Goal: Task Accomplishment & Management: Manage account settings

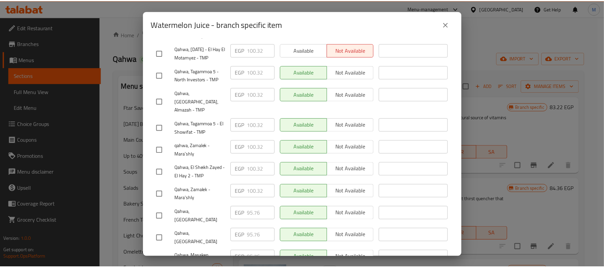
scroll to position [230, 0]
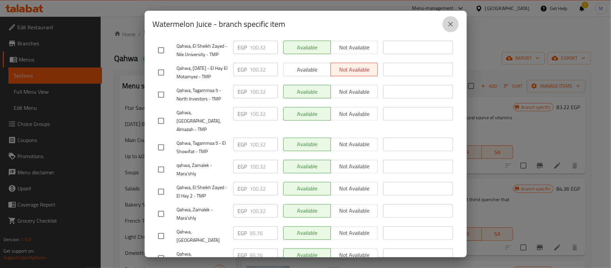
click at [454, 21] on icon "close" at bounding box center [450, 24] width 8 height 8
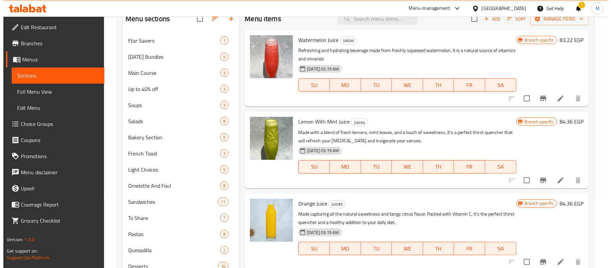
scroll to position [89, 0]
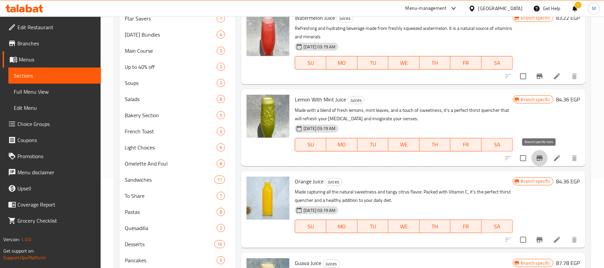
click at [540, 160] on icon "Branch-specific-item" at bounding box center [539, 158] width 8 height 8
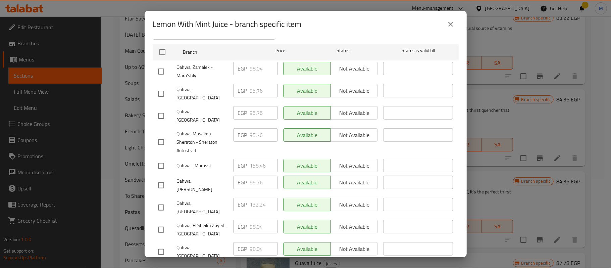
scroll to position [96, 0]
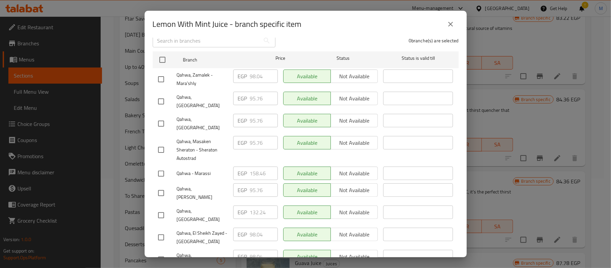
click at [451, 27] on icon "close" at bounding box center [450, 24] width 8 height 8
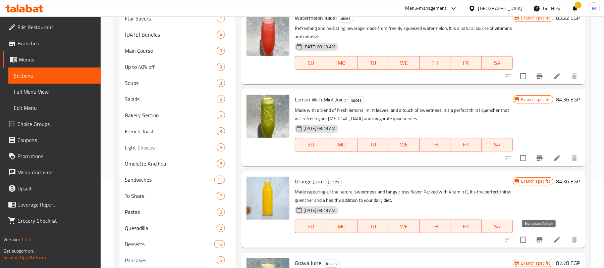
click at [535, 241] on icon "Branch-specific-item" at bounding box center [539, 239] width 8 height 8
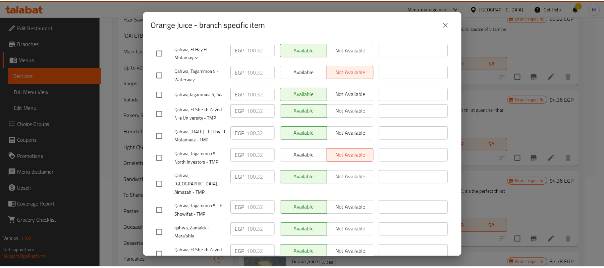
scroll to position [313, 0]
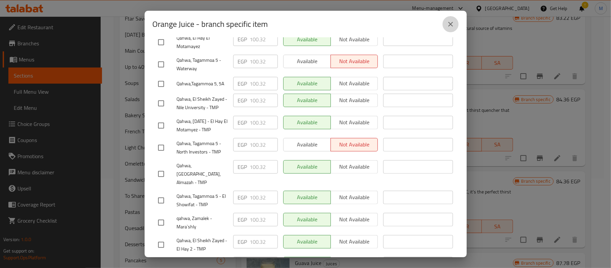
click at [452, 21] on icon "close" at bounding box center [450, 24] width 8 height 8
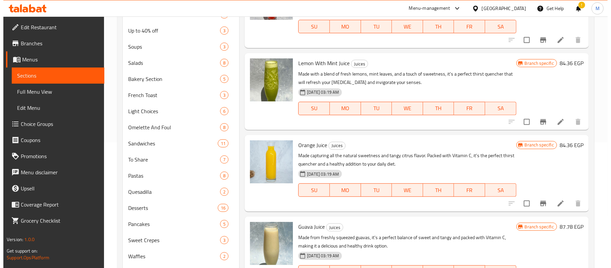
scroll to position [179, 0]
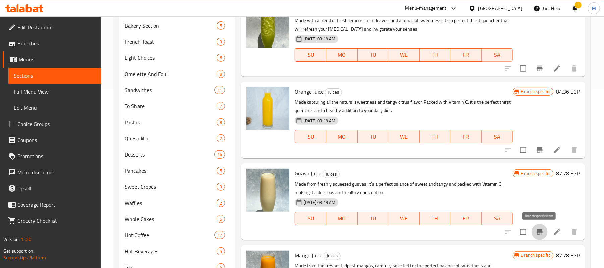
click at [540, 231] on icon "Branch-specific-item" at bounding box center [539, 231] width 6 height 5
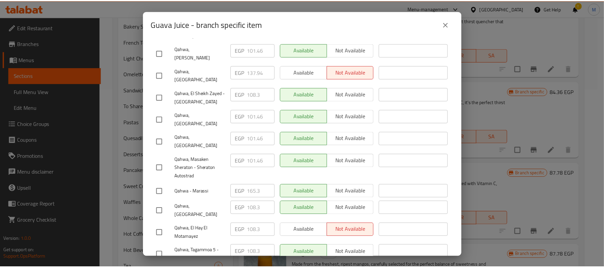
scroll to position [313, 0]
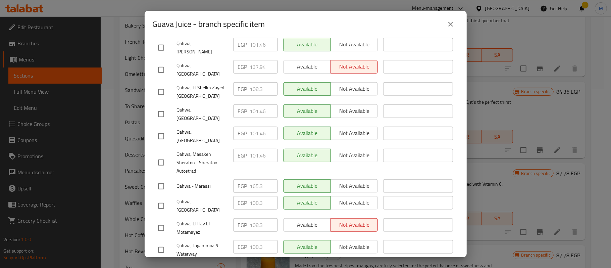
click at [450, 24] on icon "close" at bounding box center [450, 24] width 5 height 5
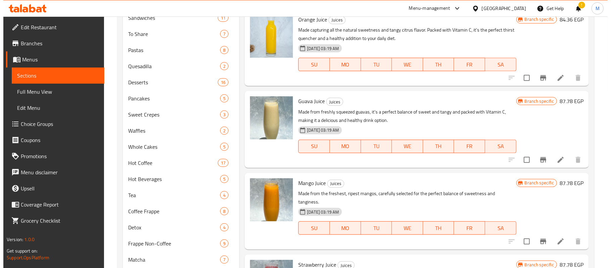
scroll to position [268, 0]
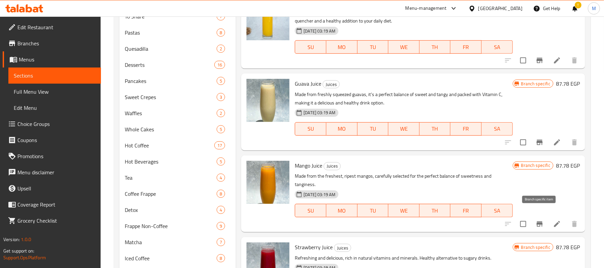
click at [541, 220] on icon "Branch-specific-item" at bounding box center [539, 224] width 8 height 8
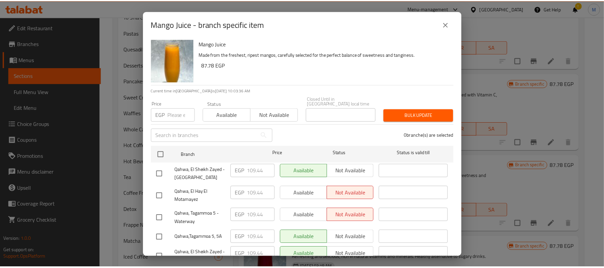
scroll to position [0, 0]
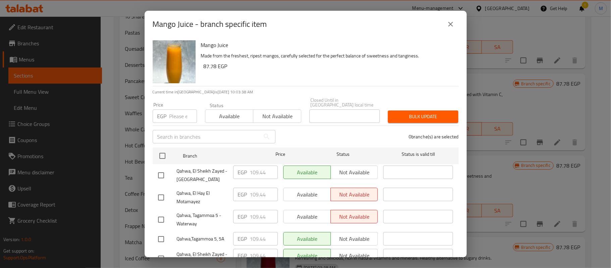
click at [448, 25] on icon "close" at bounding box center [450, 24] width 8 height 8
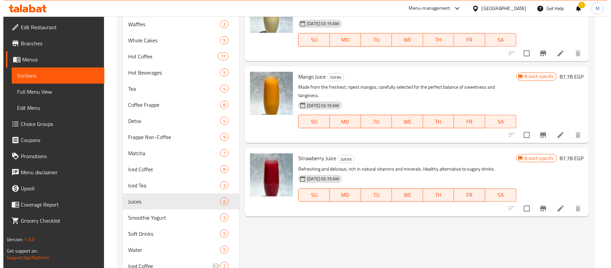
scroll to position [357, 0]
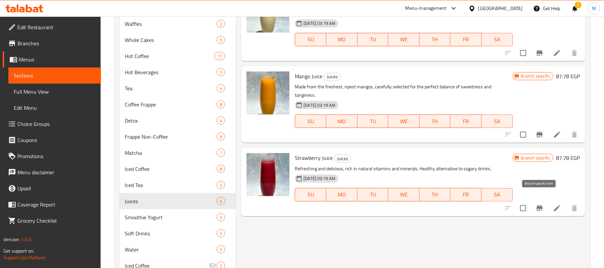
click at [536, 204] on icon "Branch-specific-item" at bounding box center [539, 208] width 8 height 8
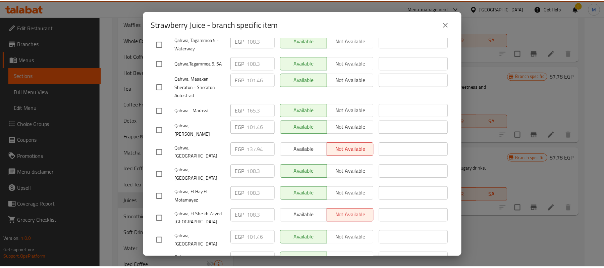
scroll to position [320, 0]
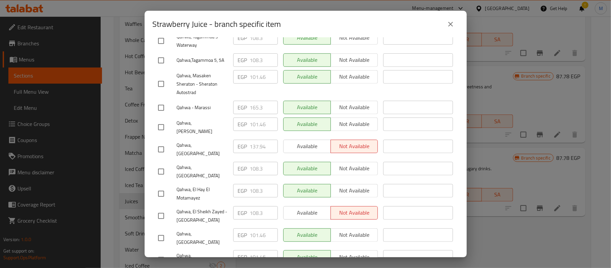
click at [447, 30] on button "close" at bounding box center [450, 24] width 16 height 16
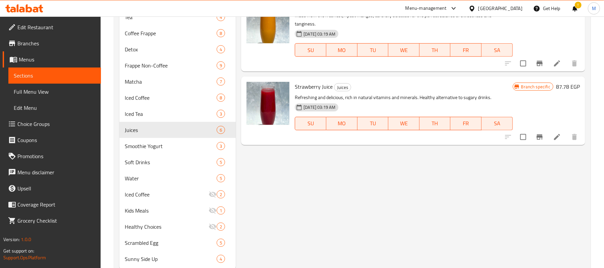
scroll to position [447, 0]
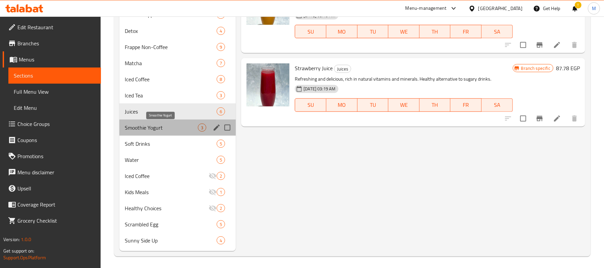
click at [174, 126] on span "Smoothie Yogurt" at bounding box center [161, 127] width 73 height 8
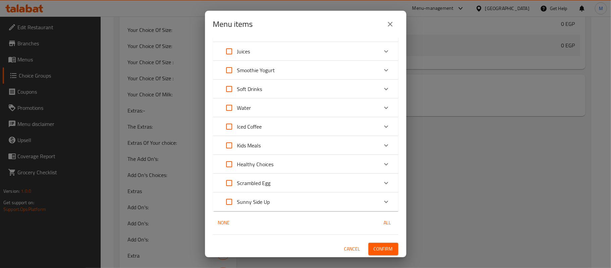
click at [374, 245] on span "Confirm" at bounding box center [383, 248] width 19 height 8
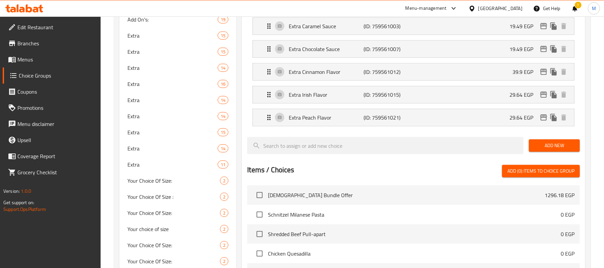
scroll to position [346, 0]
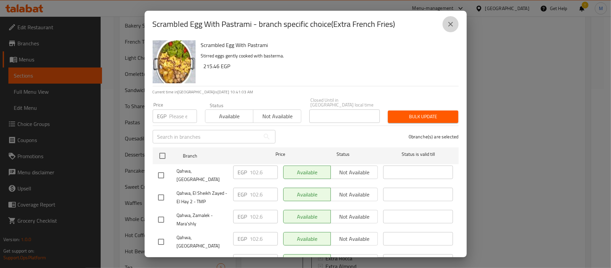
click at [449, 29] on button "close" at bounding box center [450, 24] width 16 height 16
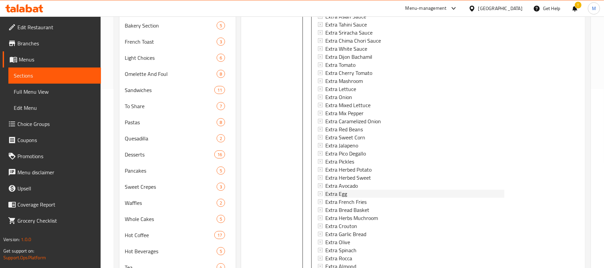
click at [339, 194] on span "Extra Egg" at bounding box center [336, 193] width 22 height 8
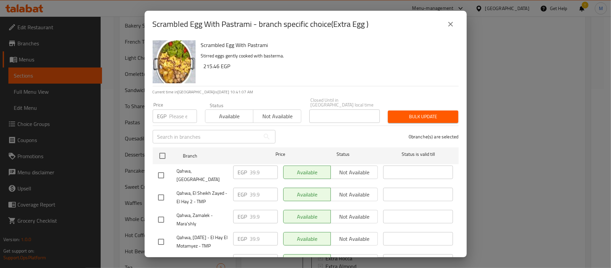
drag, startPoint x: 446, startPoint y: 23, endPoint x: 425, endPoint y: 74, distance: 55.5
click at [447, 23] on icon "close" at bounding box center [450, 24] width 8 height 8
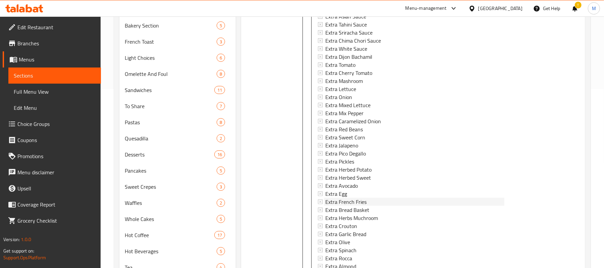
click at [331, 201] on span "Extra French Fries" at bounding box center [345, 201] width 41 height 8
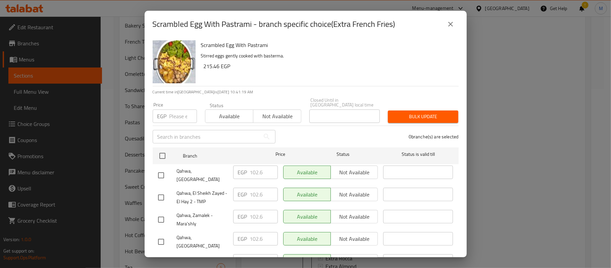
click at [452, 28] on button "close" at bounding box center [450, 24] width 16 height 16
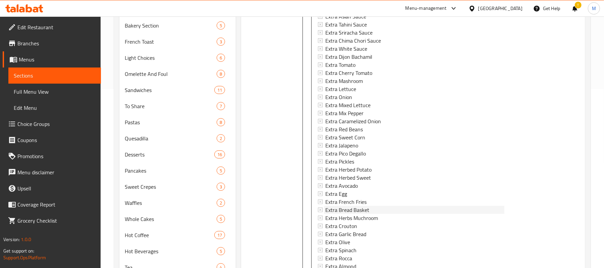
click at [336, 208] on span "Extra Bread Basket" at bounding box center [347, 210] width 44 height 8
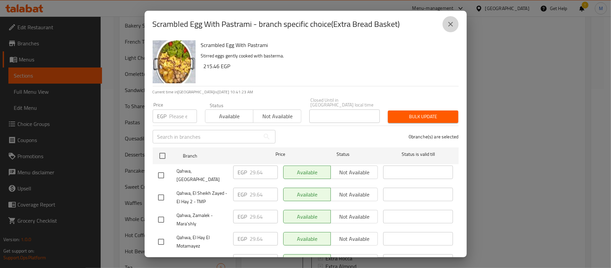
click at [447, 24] on icon "close" at bounding box center [450, 24] width 8 height 8
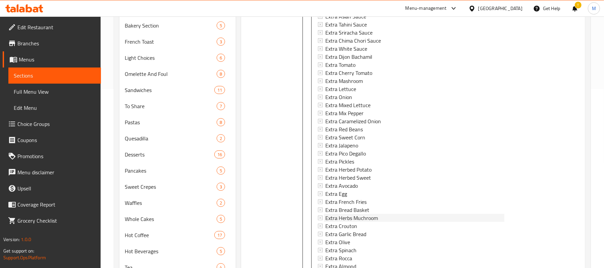
click at [346, 216] on span "Extra Herbs Muchroom" at bounding box center [351, 218] width 53 height 8
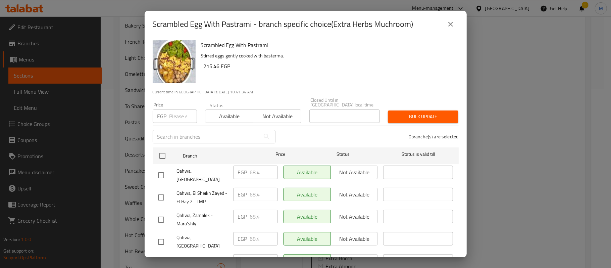
click at [450, 19] on button "close" at bounding box center [450, 24] width 16 height 16
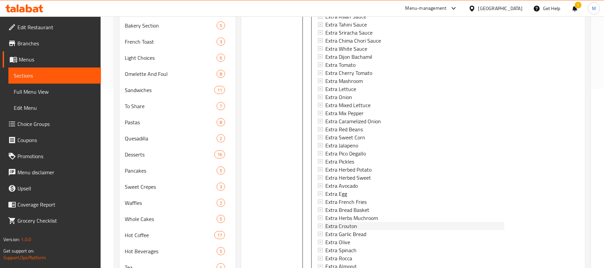
click at [349, 224] on span "Extra Crouton" at bounding box center [341, 226] width 32 height 8
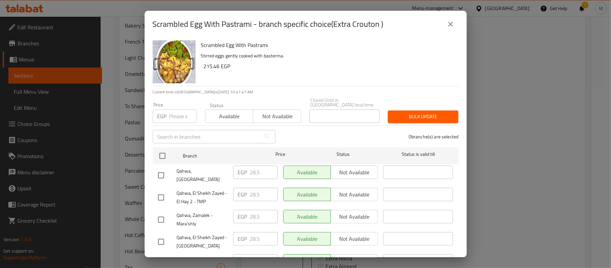
click at [451, 22] on icon "close" at bounding box center [450, 24] width 5 height 5
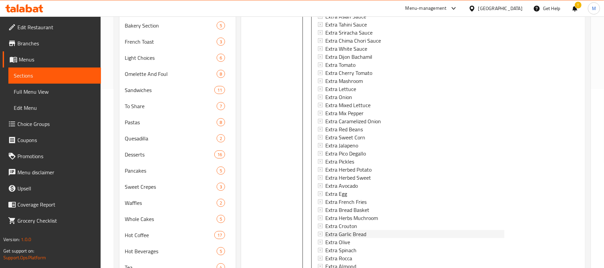
click at [339, 232] on span "Extra Garlic Bread" at bounding box center [345, 234] width 41 height 8
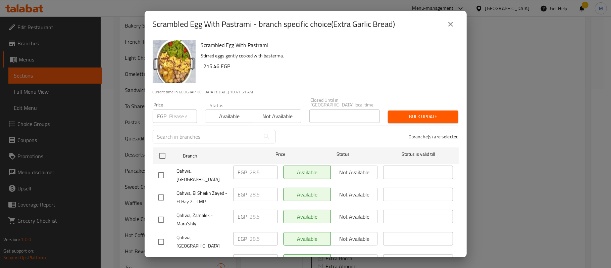
click at [448, 21] on icon "close" at bounding box center [450, 24] width 8 height 8
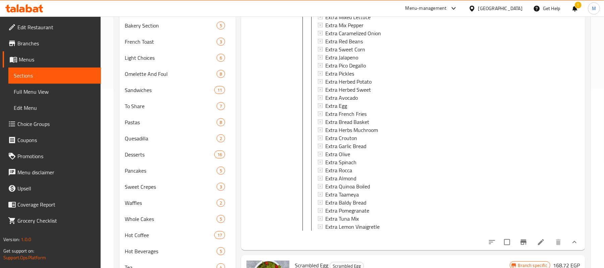
scroll to position [273, 0]
click at [350, 152] on div "Extra Olive" at bounding box center [414, 152] width 179 height 8
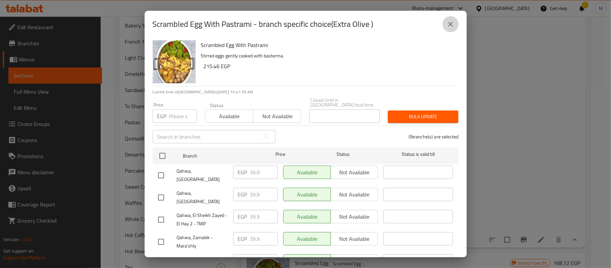
click at [454, 26] on icon "close" at bounding box center [450, 24] width 8 height 8
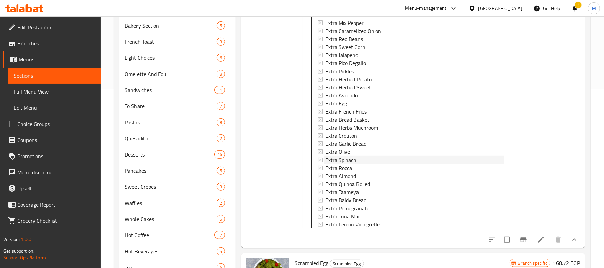
click at [368, 159] on div "Extra Spinach" at bounding box center [414, 160] width 179 height 8
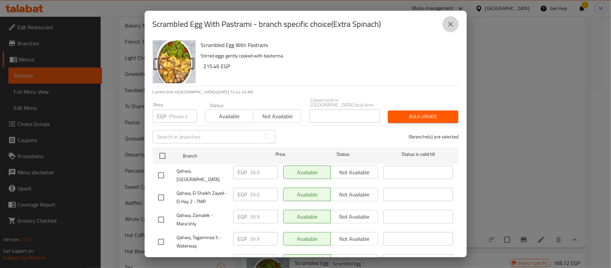
click at [450, 27] on icon "close" at bounding box center [450, 24] width 8 height 8
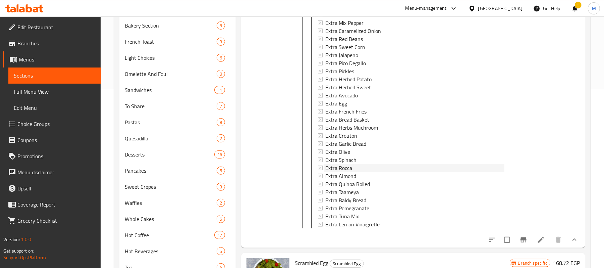
click at [329, 169] on span "Extra Rocca" at bounding box center [338, 168] width 27 height 8
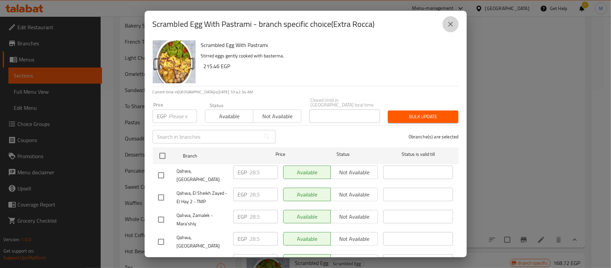
click at [448, 25] on icon "close" at bounding box center [450, 24] width 8 height 8
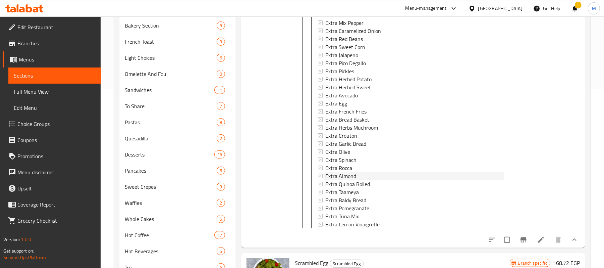
click at [338, 175] on span "Extra Almond" at bounding box center [340, 176] width 31 height 8
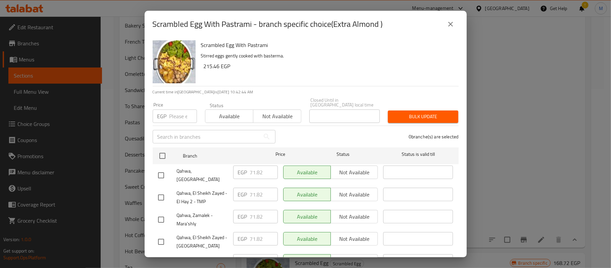
click at [449, 28] on button "close" at bounding box center [450, 24] width 16 height 16
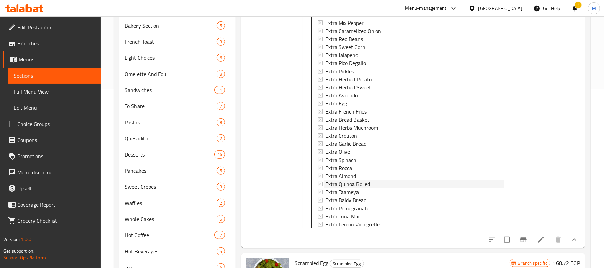
click at [376, 182] on div "Extra Quinoa Boiled" at bounding box center [414, 184] width 179 height 8
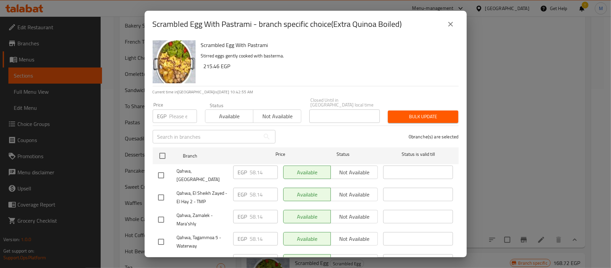
click at [442, 22] on div "Scrambled Egg With Pastrami - branch specific choice(Extra Quinoa Boiled)" at bounding box center [306, 24] width 306 height 16
click at [451, 28] on button "close" at bounding box center [450, 24] width 16 height 16
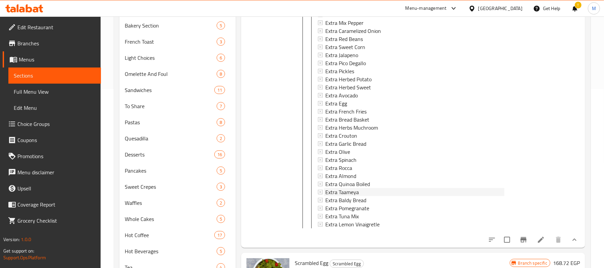
click at [347, 192] on span "Extra Taameya" at bounding box center [342, 192] width 34 height 8
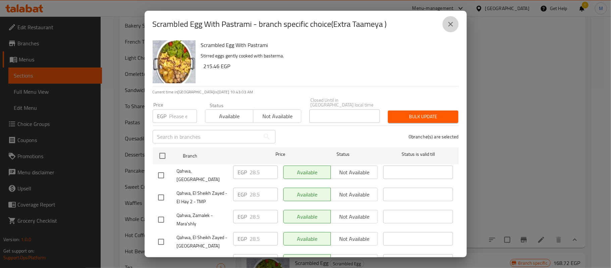
click at [452, 21] on icon "close" at bounding box center [450, 24] width 8 height 8
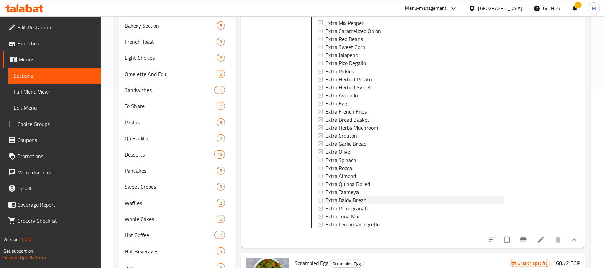
click at [334, 199] on span "Extra Baldy Bread" at bounding box center [345, 200] width 41 height 8
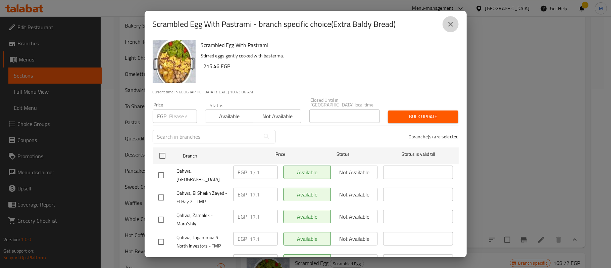
click at [447, 28] on button "close" at bounding box center [450, 24] width 16 height 16
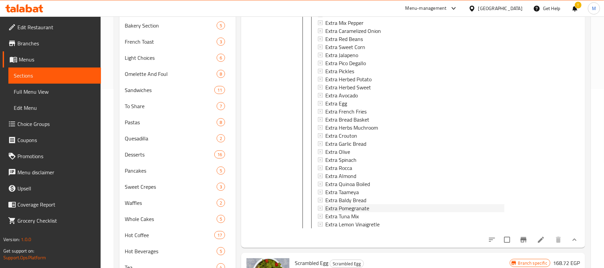
click at [342, 208] on span "Extra Pomegranate" at bounding box center [347, 208] width 44 height 8
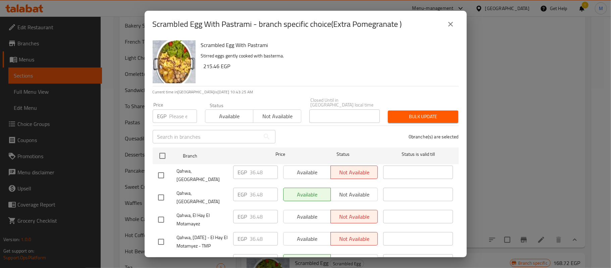
click at [444, 25] on button "close" at bounding box center [450, 24] width 16 height 16
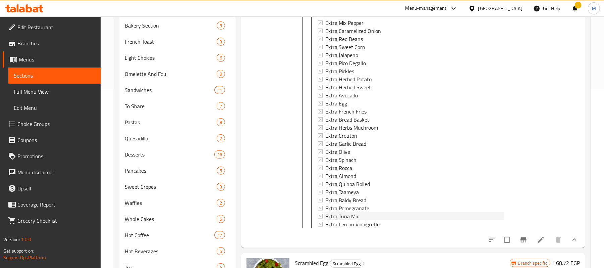
click at [362, 214] on div "Extra Tuna Mix" at bounding box center [414, 216] width 179 height 8
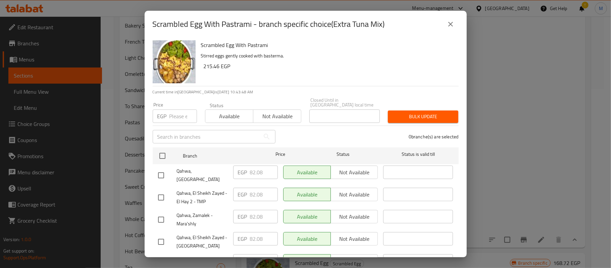
click at [450, 25] on icon "close" at bounding box center [450, 24] width 8 height 8
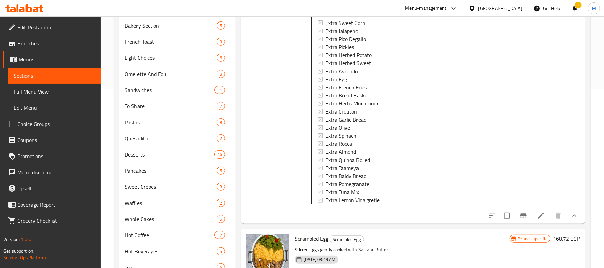
scroll to position [317, 0]
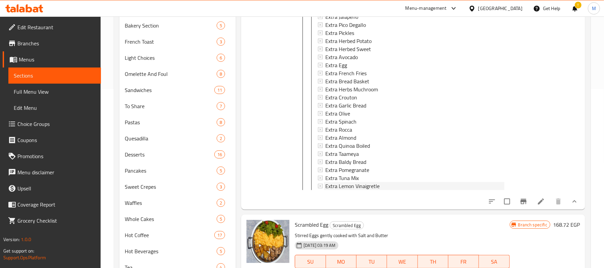
click at [359, 182] on span "Extra Lemon Vinaigretle" at bounding box center [352, 186] width 54 height 8
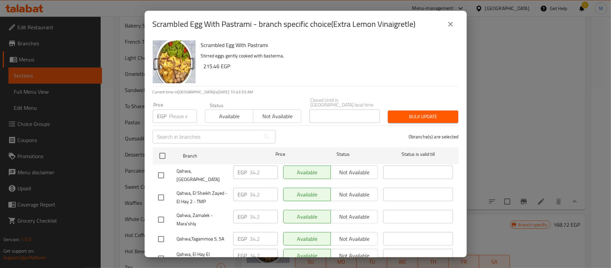
click at [448, 27] on icon "close" at bounding box center [450, 24] width 8 height 8
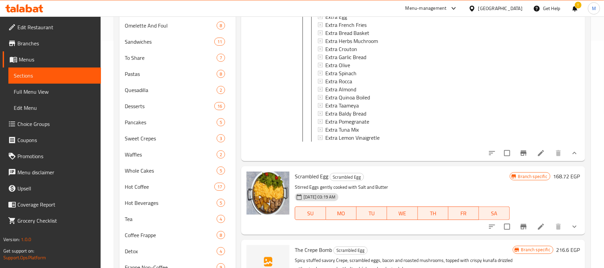
scroll to position [313, 0]
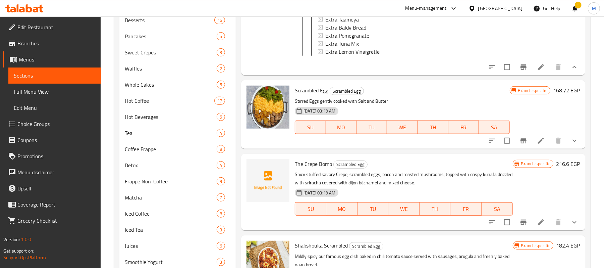
click at [572, 67] on icon "show more" at bounding box center [574, 67] width 4 height 2
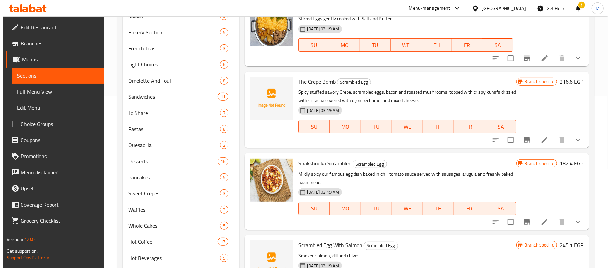
scroll to position [0, 0]
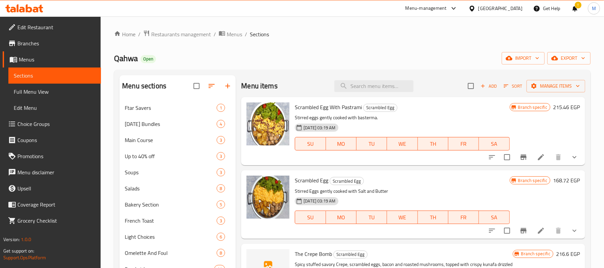
click at [522, 156] on icon "Branch-specific-item" at bounding box center [523, 156] width 6 height 5
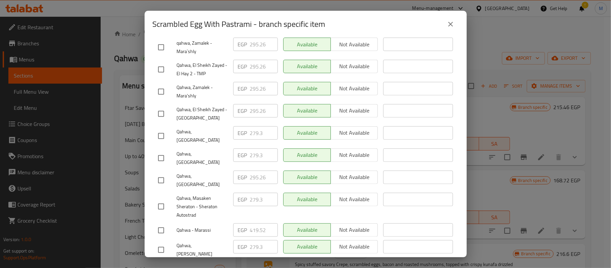
scroll to position [320, 0]
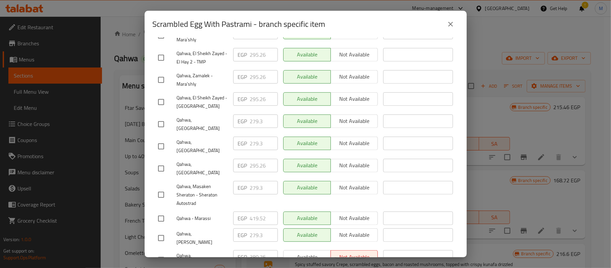
drag, startPoint x: 449, startPoint y: 23, endPoint x: 436, endPoint y: 63, distance: 41.8
click at [449, 23] on icon "close" at bounding box center [450, 24] width 8 height 8
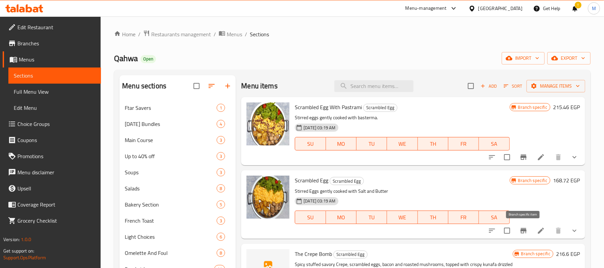
click at [524, 226] on button "Branch-specific-item" at bounding box center [523, 230] width 16 height 16
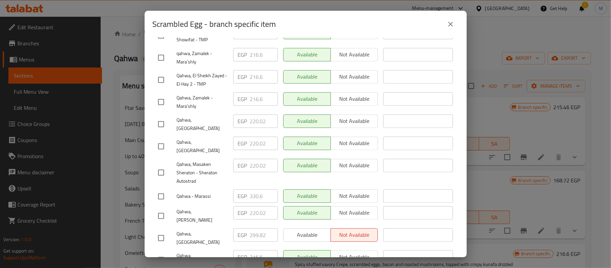
click at [455, 24] on button "close" at bounding box center [450, 24] width 16 height 16
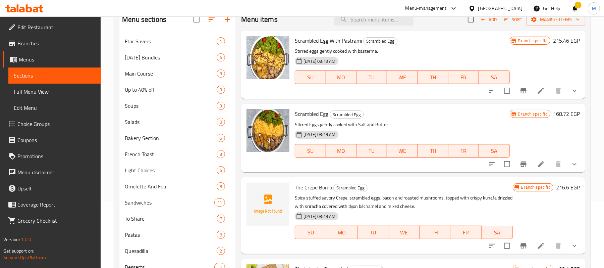
scroll to position [89, 0]
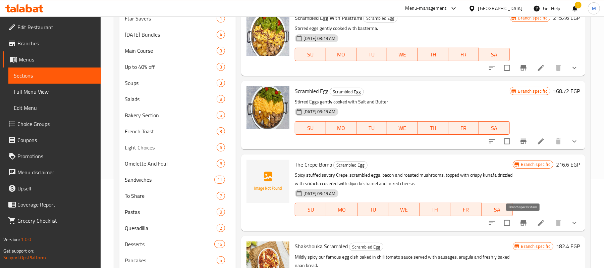
click at [525, 222] on icon "Branch-specific-item" at bounding box center [523, 222] width 6 height 5
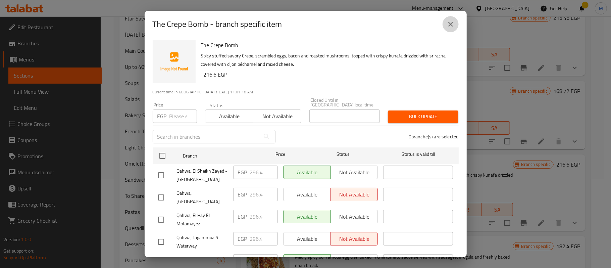
click at [446, 19] on button "close" at bounding box center [450, 24] width 16 height 16
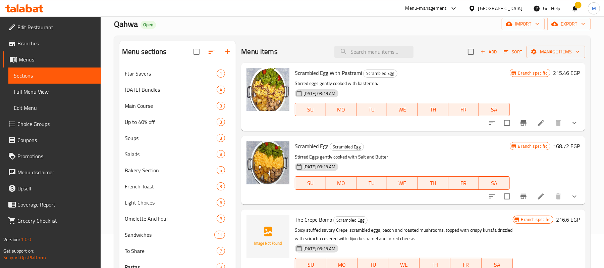
scroll to position [0, 0]
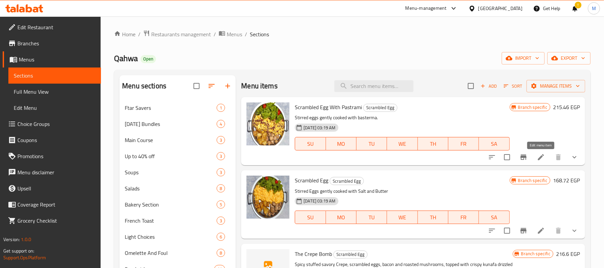
click at [538, 160] on icon at bounding box center [541, 157] width 8 height 8
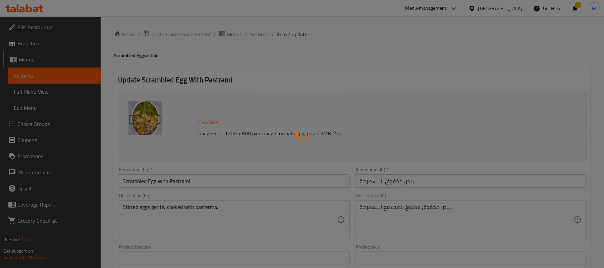
type input "الإضافات:"
type input "0"
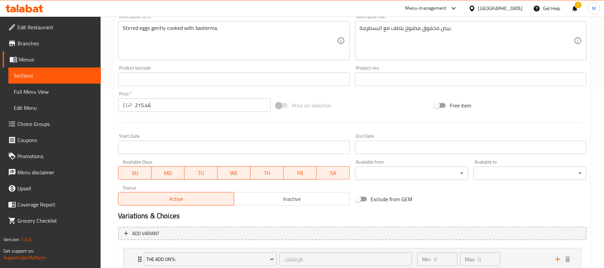
scroll to position [227, 0]
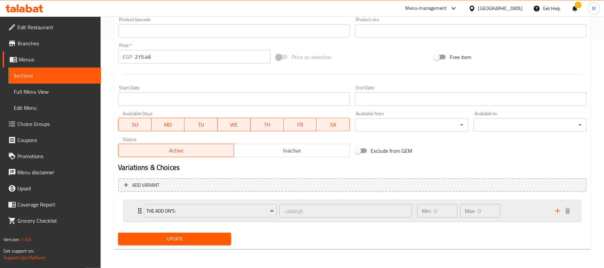
click at [133, 215] on div "The Add On's: الإضافات: ​ Min: 0 ​ Max: 0 ​" at bounding box center [352, 210] width 457 height 21
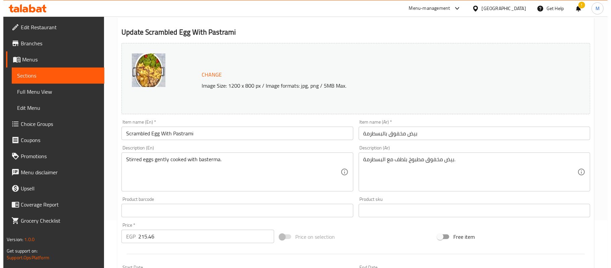
scroll to position [0, 0]
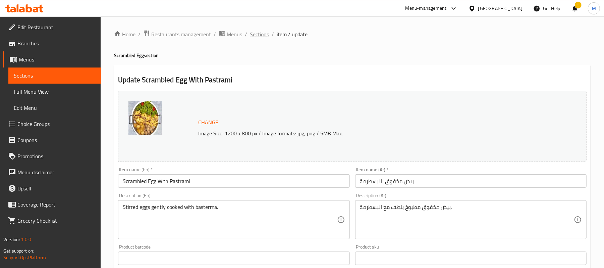
click at [263, 34] on span "Sections" at bounding box center [259, 34] width 19 height 8
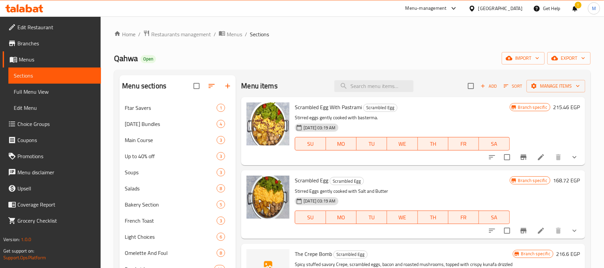
click at [541, 232] on icon at bounding box center [541, 230] width 8 height 8
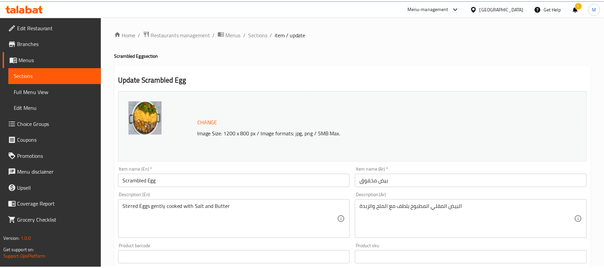
scroll to position [227, 0]
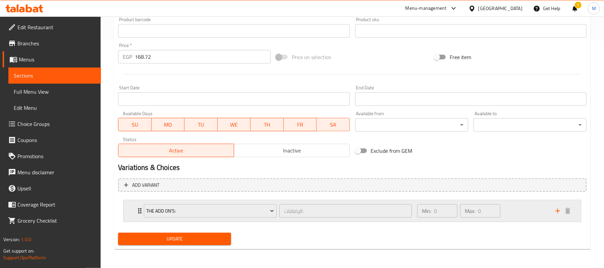
click at [125, 212] on div "The Add On's: الإضافات: ​ Min: 0 ​ Max: 0 ​" at bounding box center [352, 210] width 457 height 21
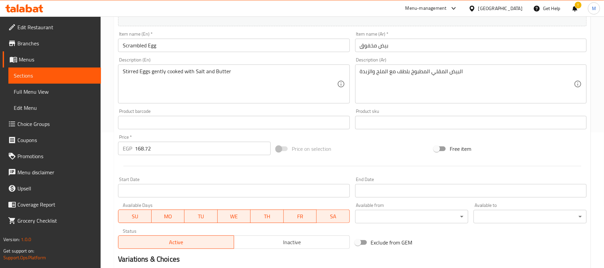
scroll to position [3, 0]
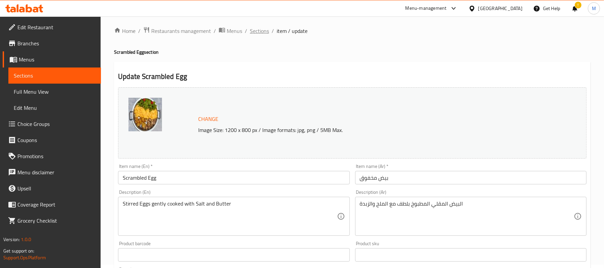
click at [262, 33] on span "Sections" at bounding box center [259, 31] width 19 height 8
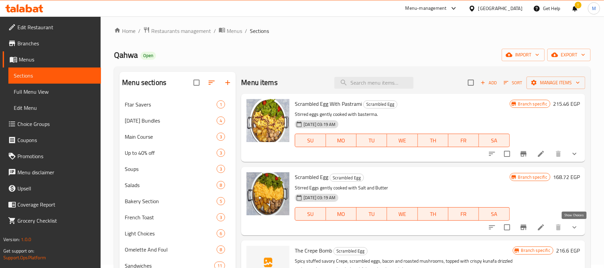
click at [573, 223] on icon "show more" at bounding box center [574, 227] width 8 height 8
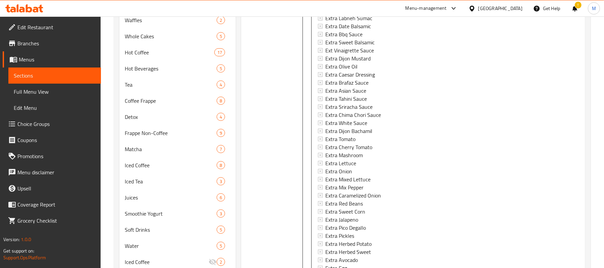
scroll to position [1, 0]
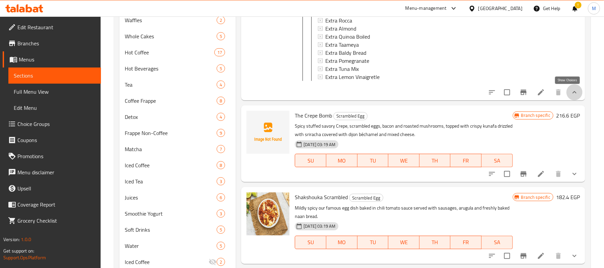
click at [570, 92] on icon "show more" at bounding box center [574, 92] width 8 height 8
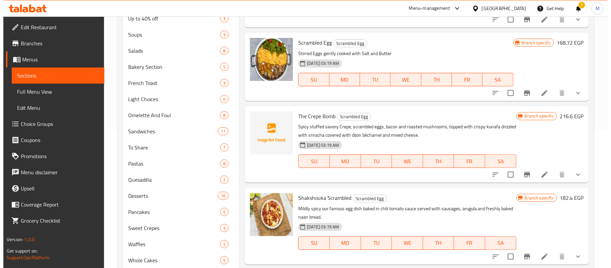
scroll to position [182, 0]
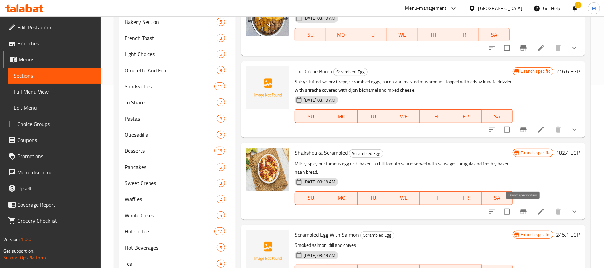
click at [526, 208] on icon "Branch-specific-item" at bounding box center [523, 211] width 8 height 8
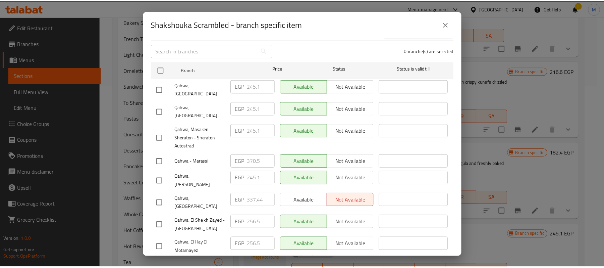
scroll to position [89, 0]
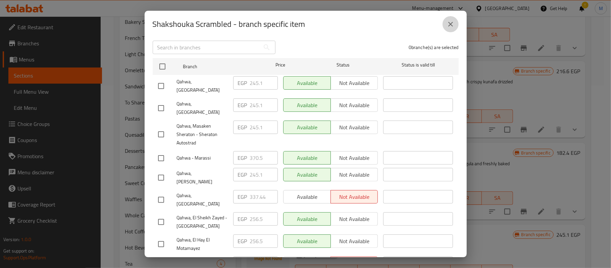
click at [449, 29] on button "close" at bounding box center [450, 24] width 16 height 16
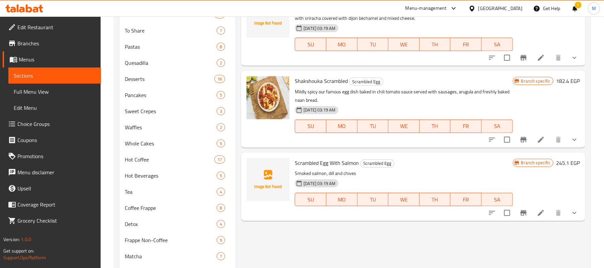
scroll to position [272, 0]
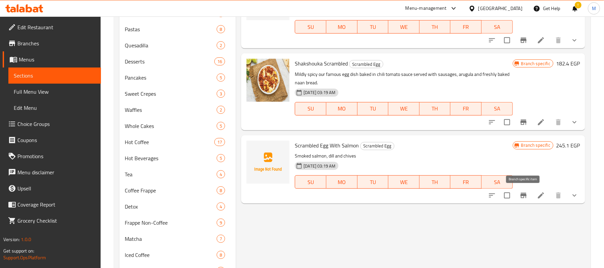
click at [524, 196] on icon "Branch-specific-item" at bounding box center [523, 194] width 6 height 5
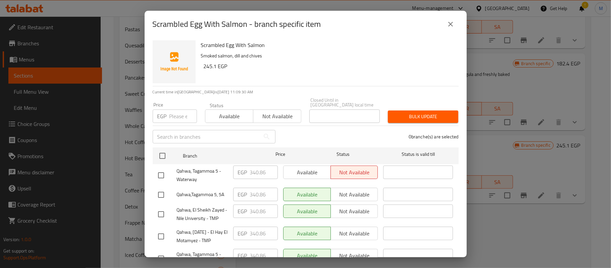
click at [451, 28] on button "close" at bounding box center [450, 24] width 16 height 16
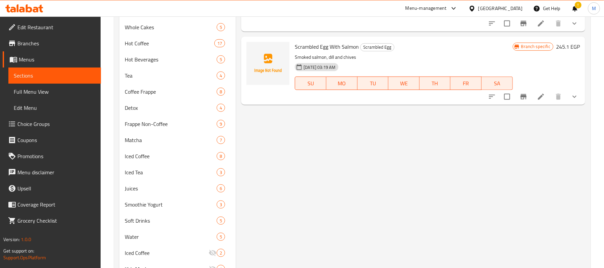
scroll to position [449, 0]
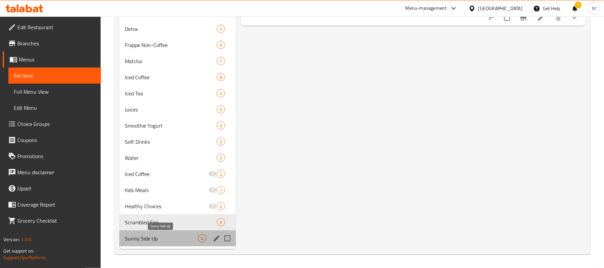
click at [154, 239] on span "Sunny Side Up" at bounding box center [161, 238] width 73 height 8
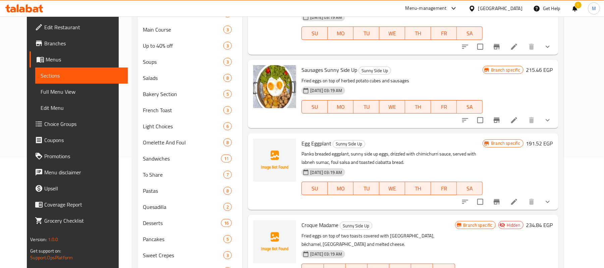
scroll to position [2, 0]
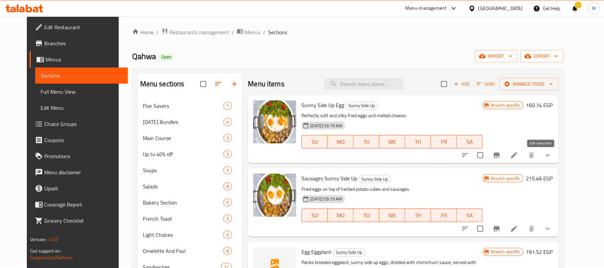
click at [518, 158] on icon at bounding box center [514, 155] width 8 height 8
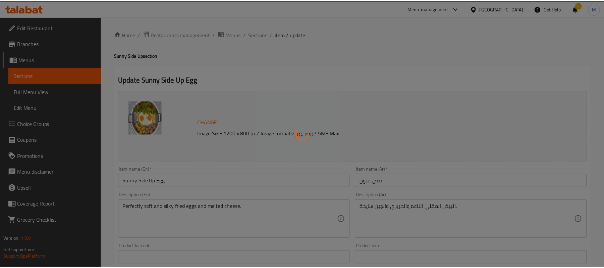
scroll to position [186, 0]
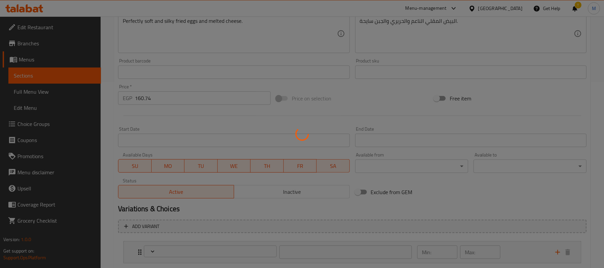
type input "اختيارات الإضافات:"
type input "0"
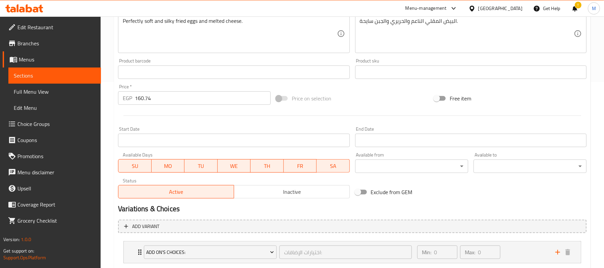
scroll to position [227, 0]
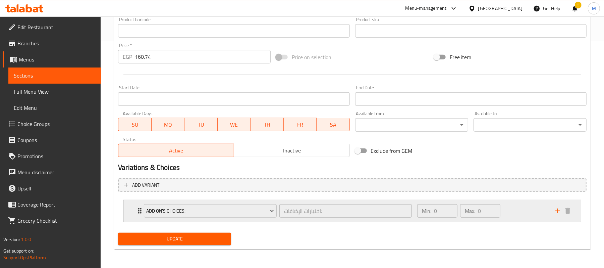
click at [135, 209] on div "Add On's Choices: اختيارات الإضافات: ​ Min: 0 ​ Max: 0 ​" at bounding box center [352, 210] width 457 height 21
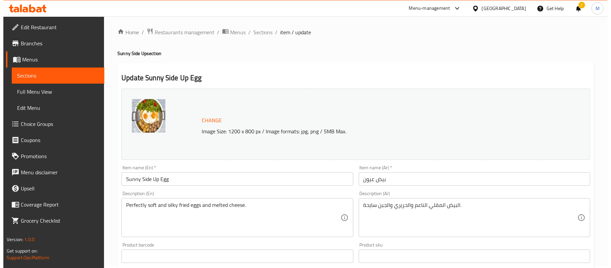
scroll to position [0, 0]
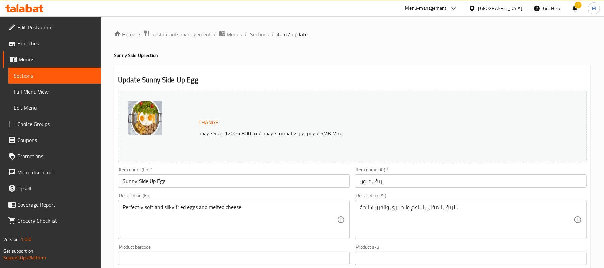
click at [258, 30] on span "Sections" at bounding box center [259, 34] width 19 height 8
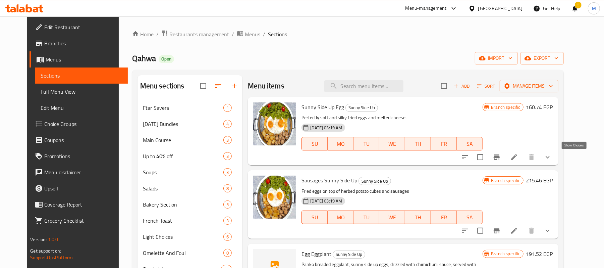
click at [552, 157] on icon "show more" at bounding box center [547, 157] width 8 height 8
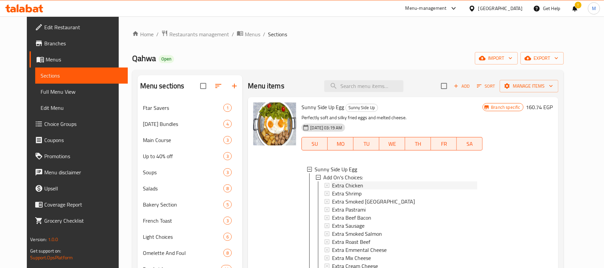
click at [354, 186] on span "Extra Chicken" at bounding box center [347, 185] width 31 height 8
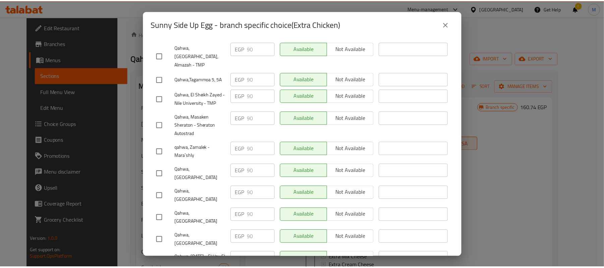
scroll to position [320, 0]
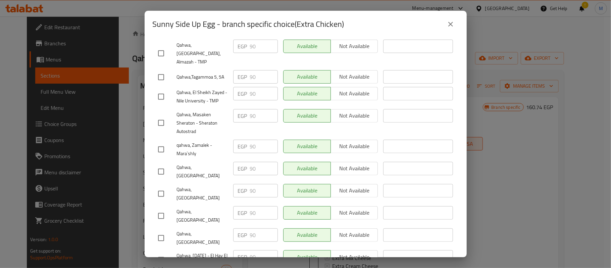
click at [445, 28] on button "close" at bounding box center [450, 24] width 16 height 16
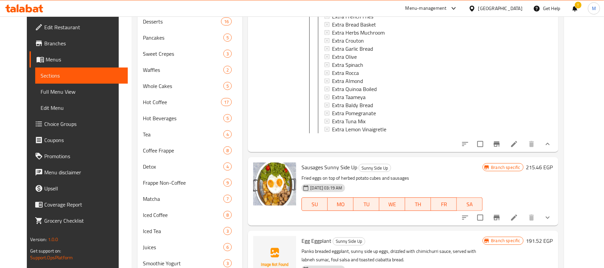
scroll to position [313, 0]
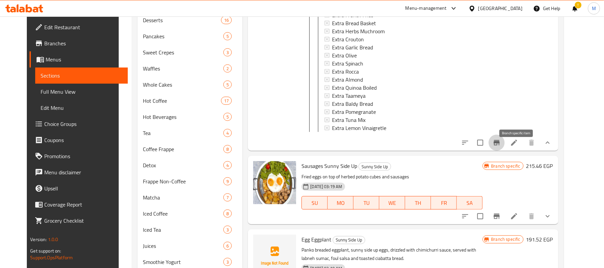
click at [500, 145] on icon "Branch-specific-item" at bounding box center [497, 142] width 6 height 5
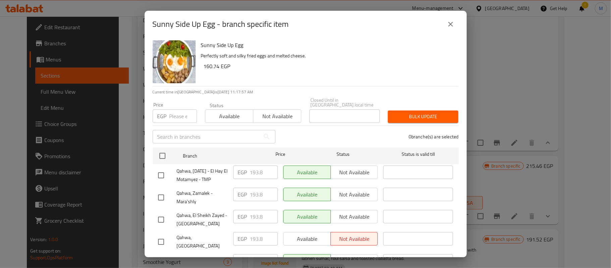
click at [448, 27] on icon "close" at bounding box center [450, 24] width 8 height 8
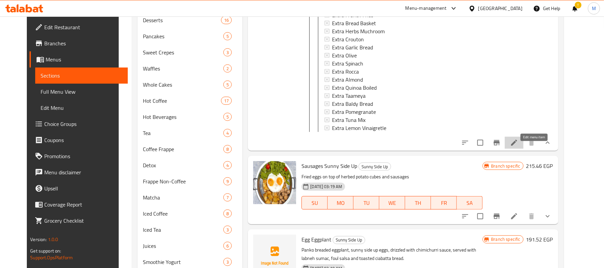
click at [518, 147] on icon at bounding box center [514, 142] width 8 height 8
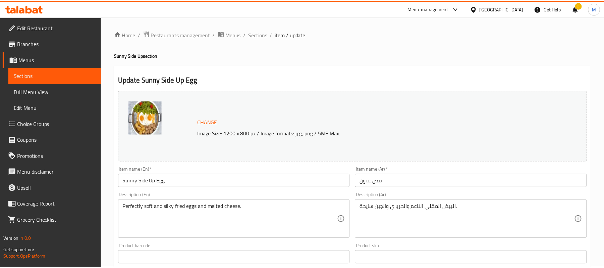
scroll to position [255, 0]
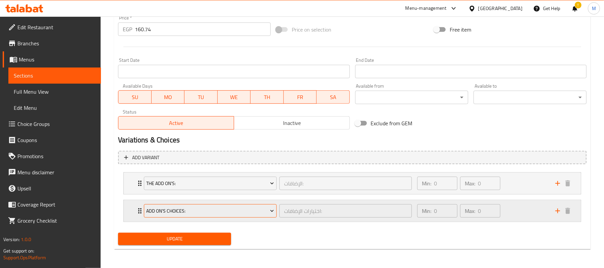
click at [167, 208] on span "Add On's Choices:" at bounding box center [211, 211] width 128 height 8
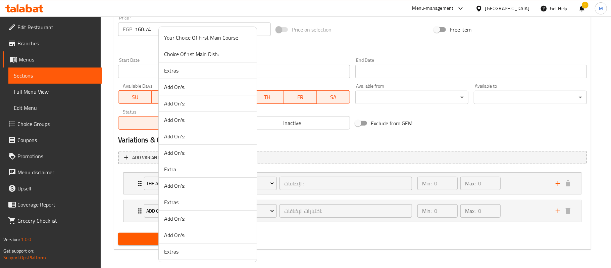
click at [136, 209] on div at bounding box center [305, 134] width 611 height 268
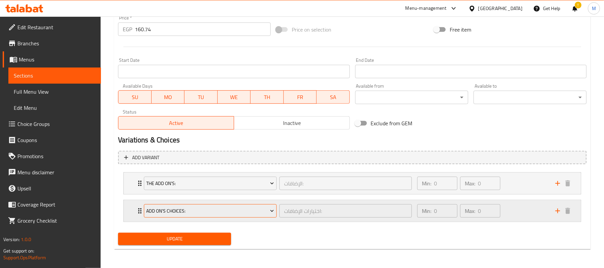
click at [172, 207] on span "Add On's Choices:" at bounding box center [211, 211] width 128 height 8
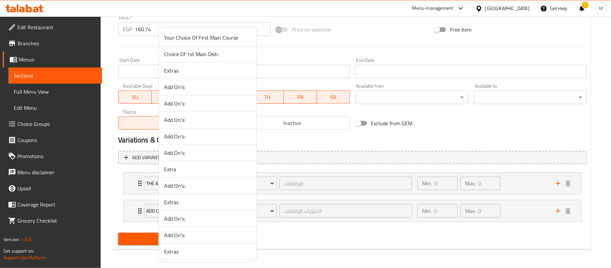
click at [164, 107] on span "Add On's:" at bounding box center [207, 103] width 87 height 8
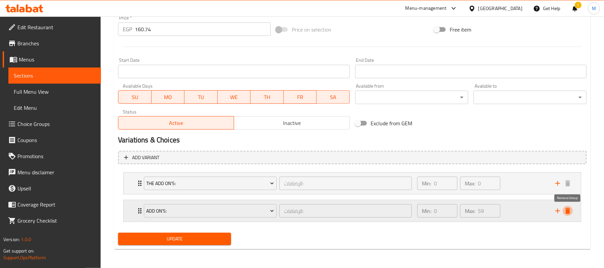
click at [569, 210] on icon "delete" at bounding box center [567, 211] width 5 height 6
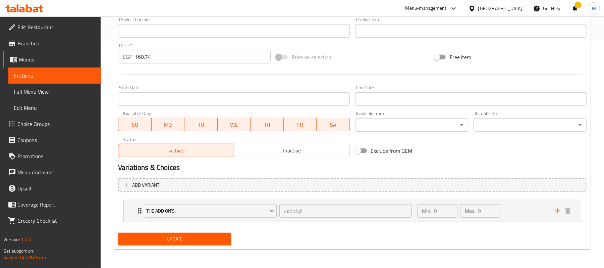
scroll to position [227, 0]
click at [172, 238] on span "Update" at bounding box center [174, 238] width 102 height 8
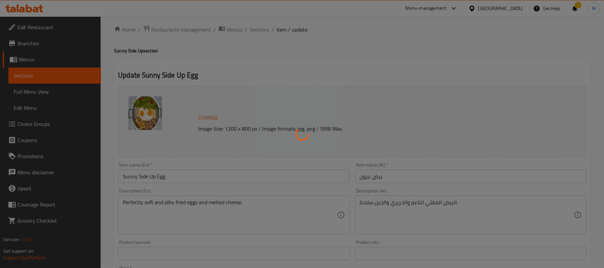
scroll to position [0, 0]
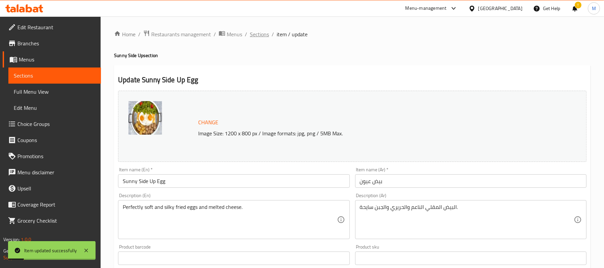
click at [263, 31] on span "Sections" at bounding box center [259, 34] width 19 height 8
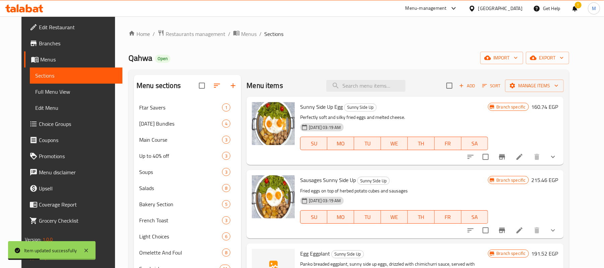
scroll to position [449, 0]
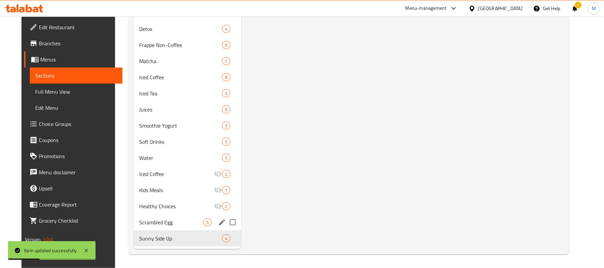
click at [139, 221] on span "Scrambled Egg" at bounding box center [171, 222] width 64 height 8
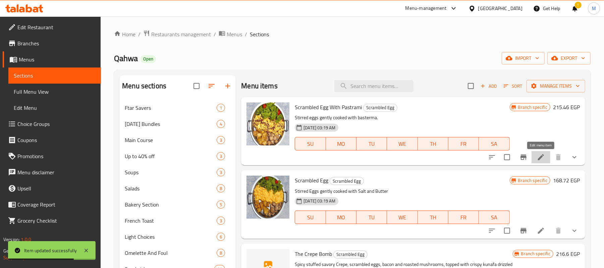
click at [540, 155] on icon at bounding box center [541, 157] width 8 height 8
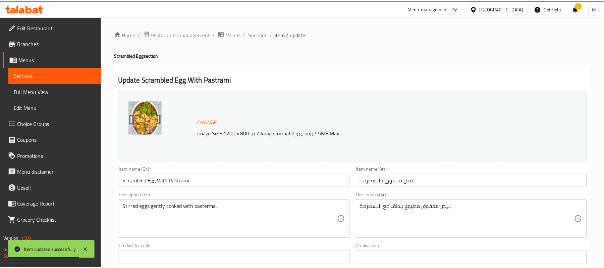
scroll to position [227, 0]
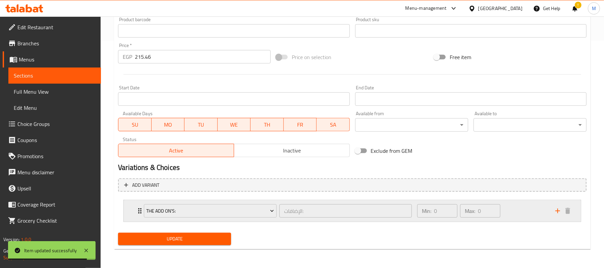
click at [136, 205] on div "The Add On's: الإضافات: ​ Min: 0 ​ Max: 0 ​" at bounding box center [354, 210] width 437 height 21
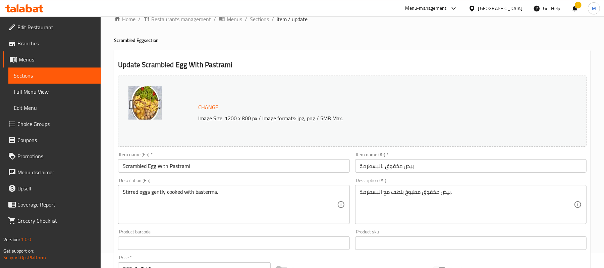
scroll to position [0, 0]
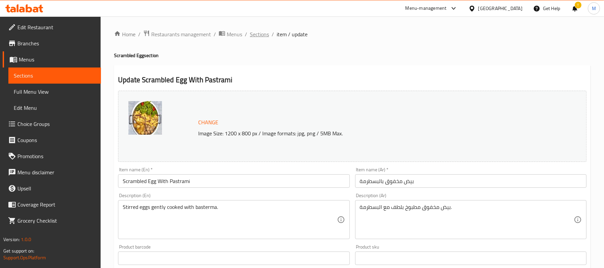
click at [257, 33] on span "Sections" at bounding box center [259, 34] width 19 height 8
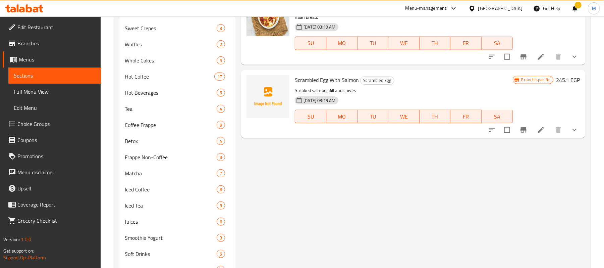
scroll to position [447, 0]
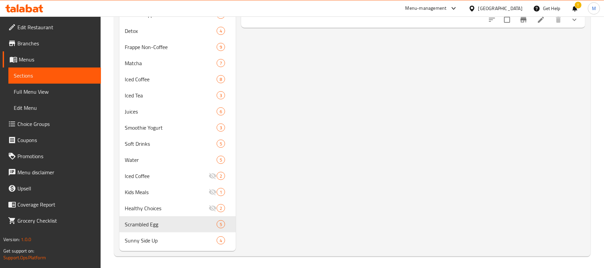
click at [157, 71] on div "Matcha 7" at bounding box center [177, 63] width 116 height 16
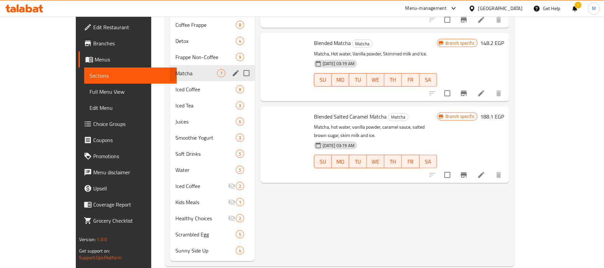
click at [175, 246] on span "Sunny Side Up" at bounding box center [205, 250] width 60 height 8
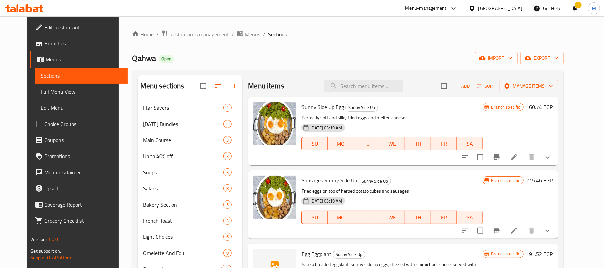
click at [523, 153] on li at bounding box center [514, 157] width 19 height 12
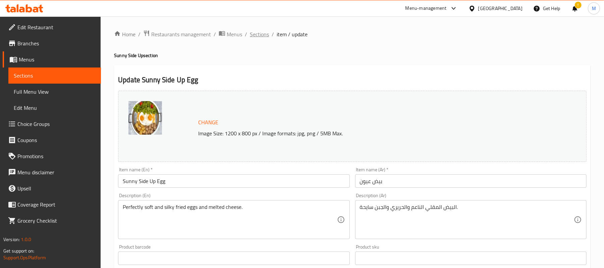
click at [263, 34] on span "Sections" at bounding box center [259, 34] width 19 height 8
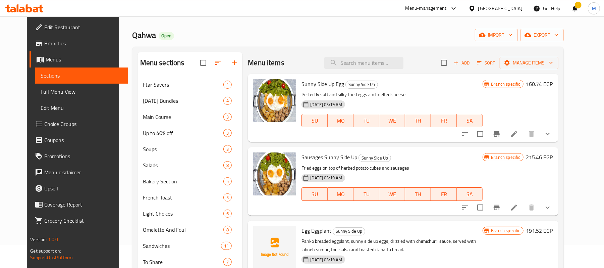
scroll to position [45, 0]
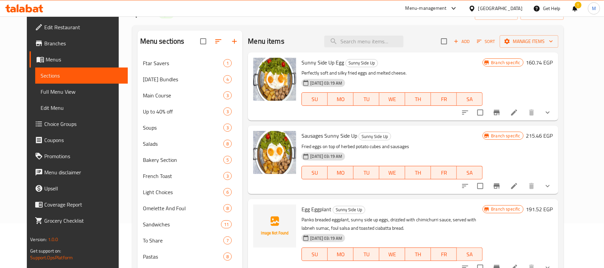
click at [518, 111] on icon at bounding box center [514, 112] width 8 height 8
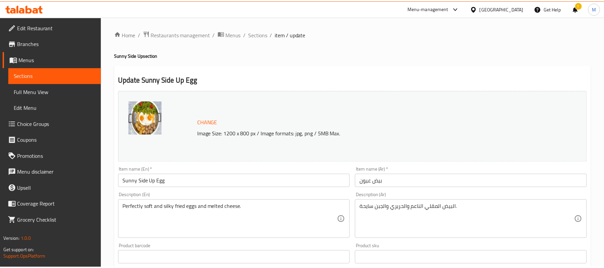
scroll to position [255, 0]
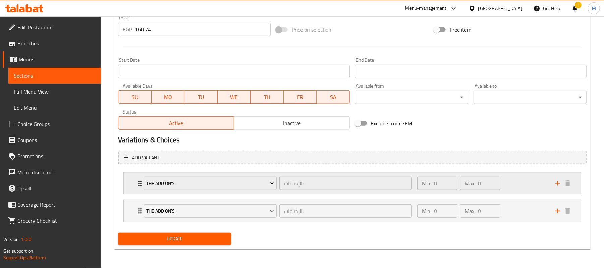
click at [134, 187] on div "The Add On's: الإضافات: ​ Min: 0 ​ Max: 0 ​" at bounding box center [352, 182] width 457 height 21
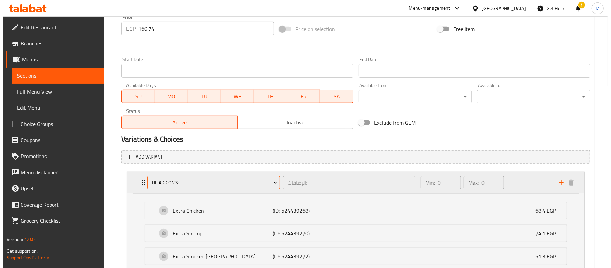
scroll to position [300, 0]
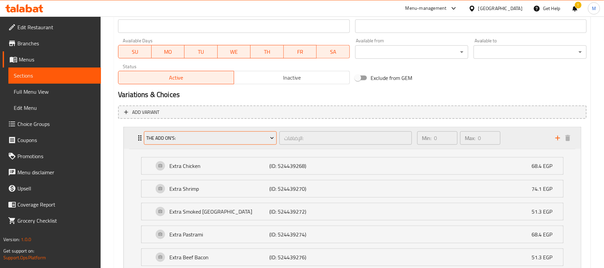
click at [159, 138] on span "The Add On's:" at bounding box center [211, 138] width 128 height 8
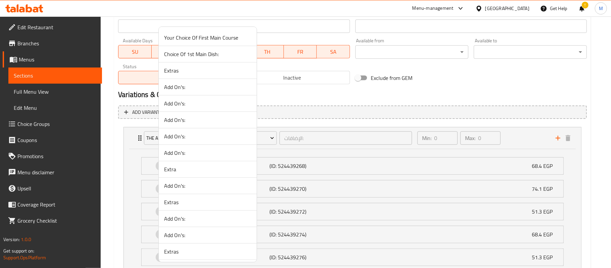
click at [194, 68] on span "Extras" at bounding box center [207, 70] width 87 height 8
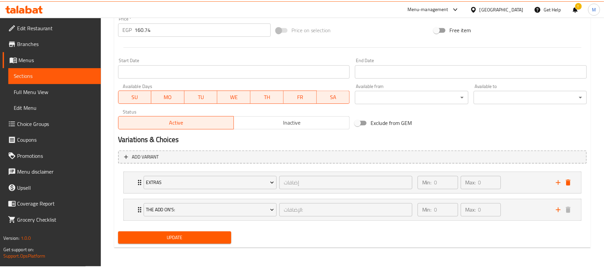
scroll to position [255, 0]
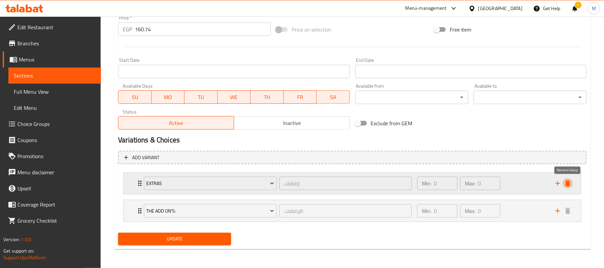
click at [569, 183] on icon "delete" at bounding box center [567, 183] width 5 height 6
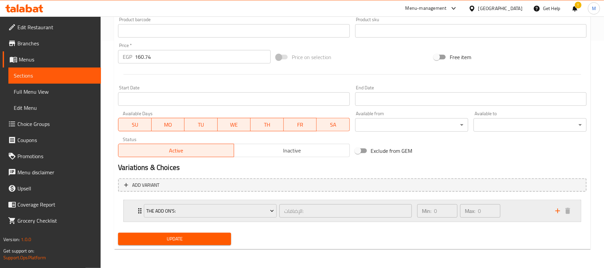
scroll to position [227, 0]
click at [132, 211] on div "The Add On's: الإضافات: ​ Min: 0 ​ Max: 0 ​" at bounding box center [352, 210] width 457 height 21
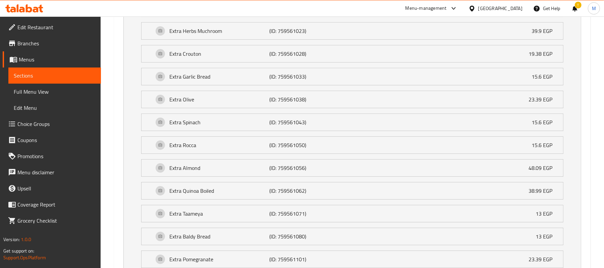
scroll to position [1668, 0]
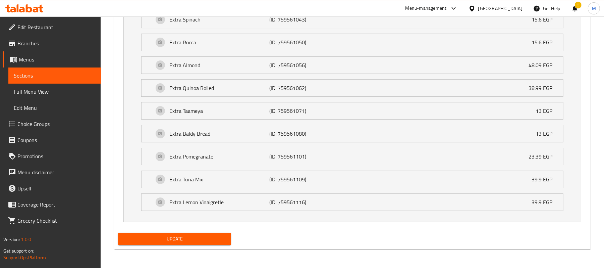
click at [191, 243] on button "Update" at bounding box center [174, 238] width 113 height 12
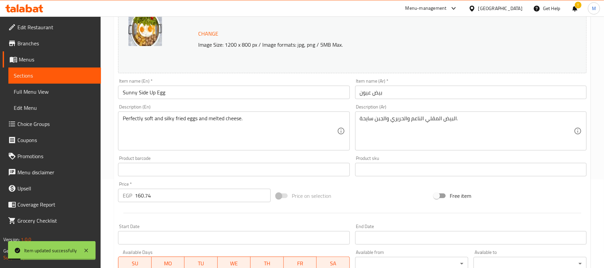
scroll to position [0, 0]
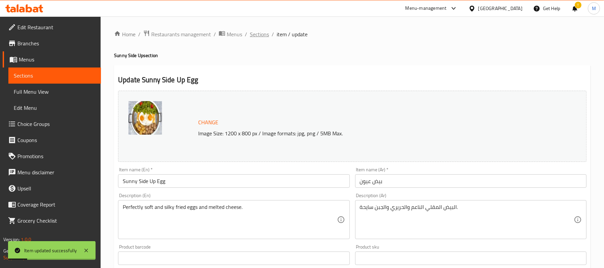
click at [263, 31] on span "Sections" at bounding box center [259, 34] width 19 height 8
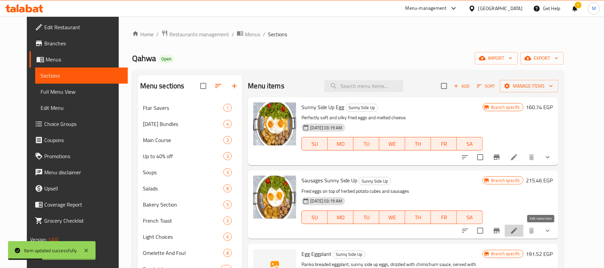
click at [518, 232] on icon at bounding box center [514, 230] width 8 height 8
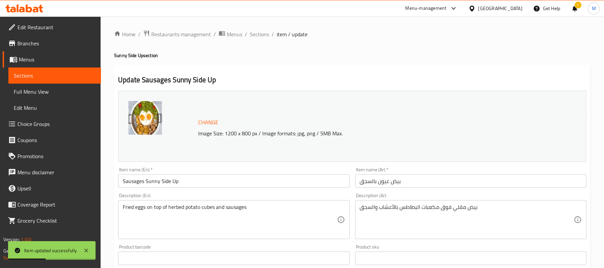
scroll to position [283, 0]
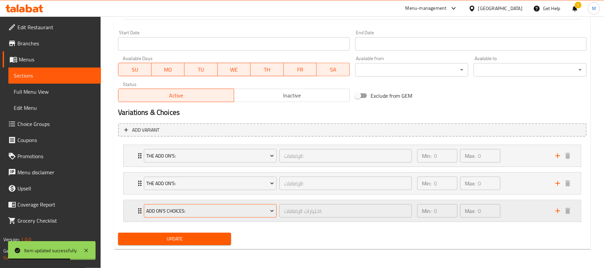
click at [206, 210] on span "Add On's Choices:" at bounding box center [211, 211] width 128 height 8
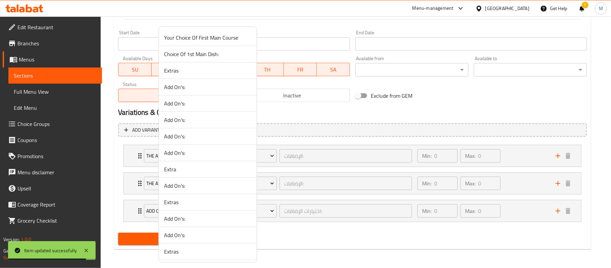
click at [197, 85] on span "Add On's:" at bounding box center [207, 87] width 87 height 8
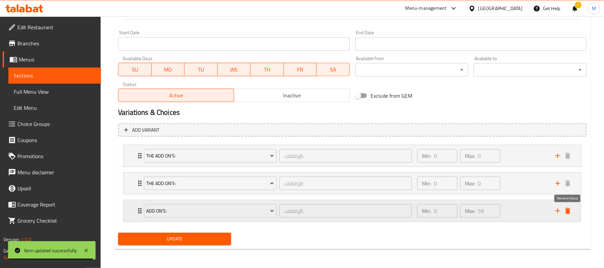
click at [567, 211] on icon "delete" at bounding box center [567, 211] width 5 height 6
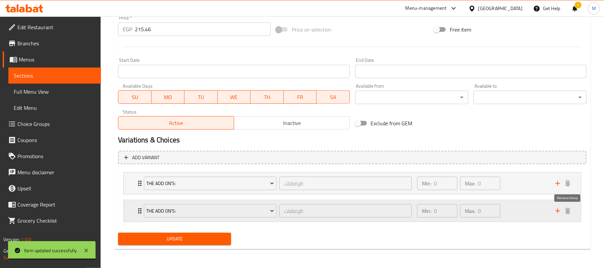
scroll to position [255, 0]
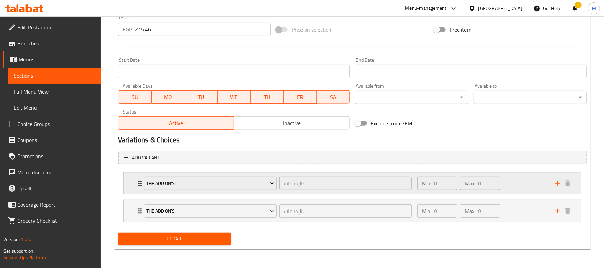
click at [135, 178] on div "The Add On's: الإضافات: ​ Min: 0 ​ Max: 0 ​" at bounding box center [352, 182] width 457 height 21
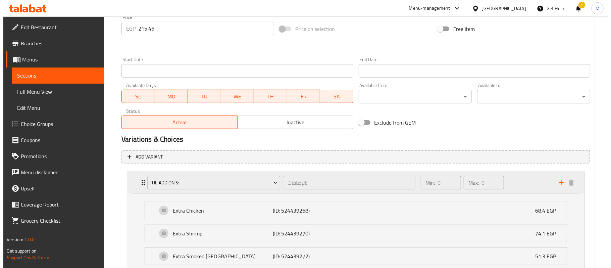
scroll to position [283, 0]
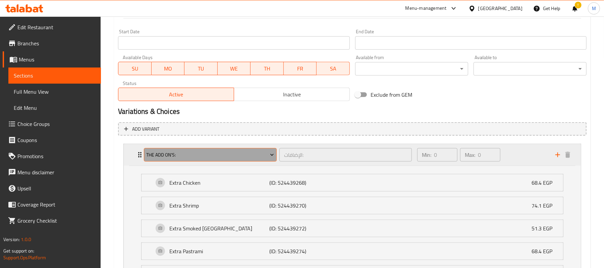
click at [175, 156] on span "The Add On's:" at bounding box center [211, 155] width 128 height 8
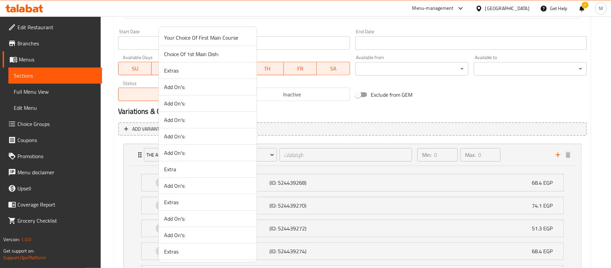
click at [176, 155] on span "Add On's:" at bounding box center [207, 153] width 87 height 8
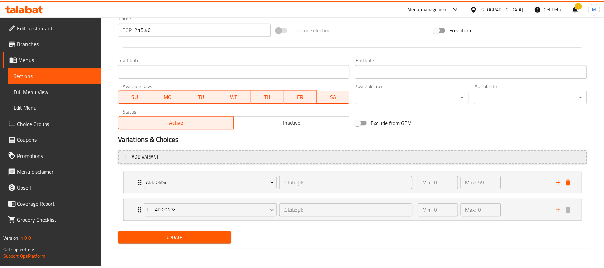
scroll to position [255, 0]
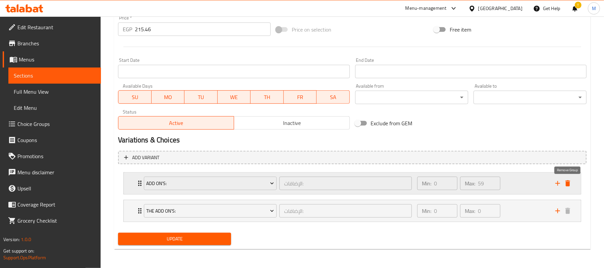
click at [566, 179] on icon "delete" at bounding box center [568, 183] width 8 height 8
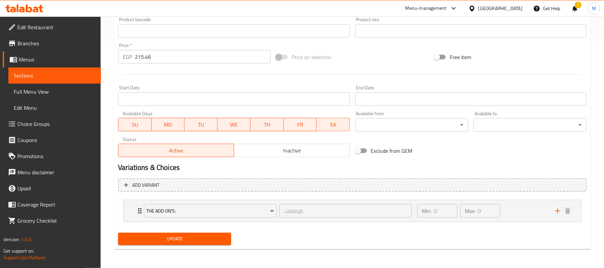
scroll to position [227, 0]
click at [136, 209] on icon "Expand" at bounding box center [140, 211] width 8 height 8
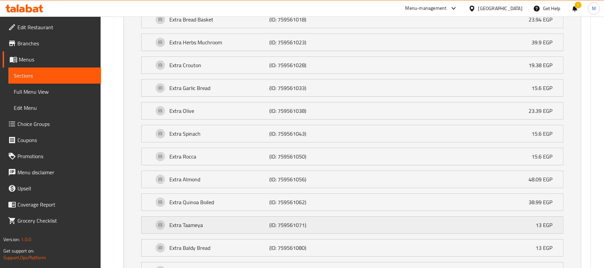
scroll to position [1668, 0]
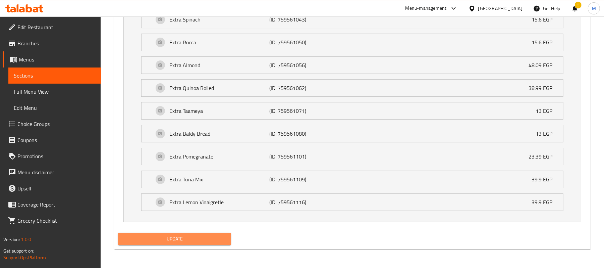
click at [176, 233] on button "Update" at bounding box center [174, 238] width 113 height 12
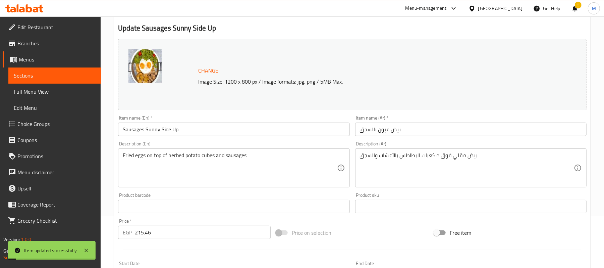
scroll to position [0, 0]
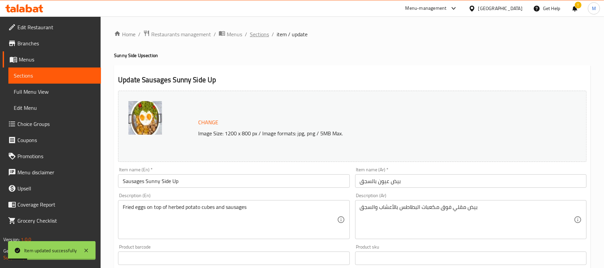
click at [255, 34] on span "Sections" at bounding box center [259, 34] width 19 height 8
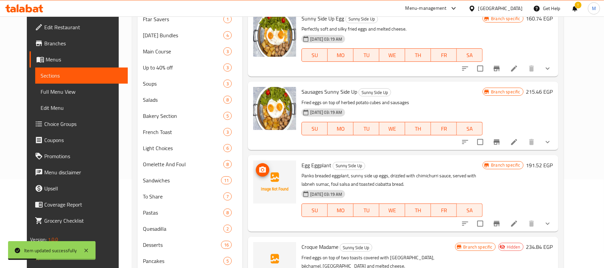
scroll to position [89, 0]
click at [518, 223] on icon at bounding box center [514, 223] width 8 height 8
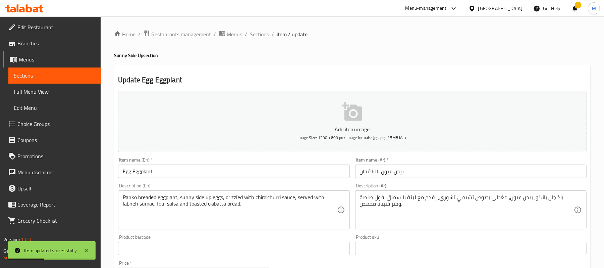
scroll to position [274, 0]
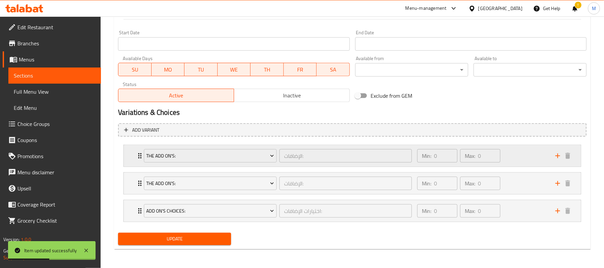
click at [133, 150] on div "The Add On's: الإضافات: ​ Min: 0 ​ Max: 0 ​" at bounding box center [352, 155] width 457 height 21
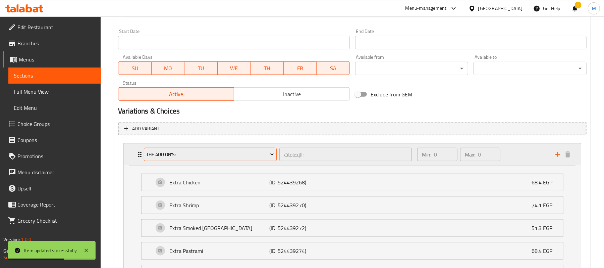
click at [205, 150] on button "The Add On's:" at bounding box center [210, 154] width 133 height 13
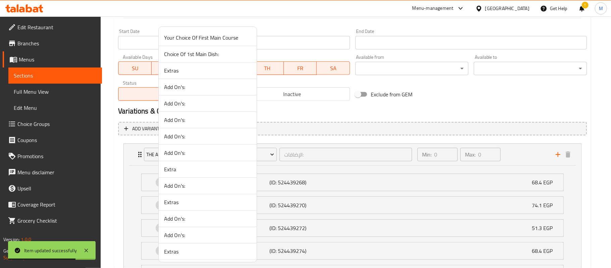
click at [192, 133] on span "Add On's:" at bounding box center [207, 136] width 87 height 8
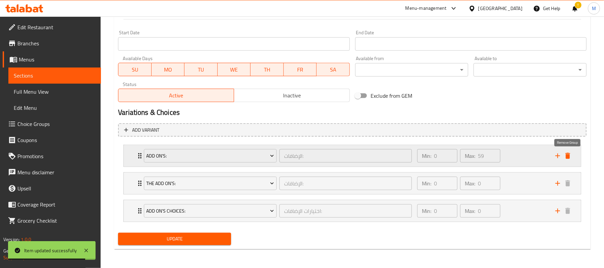
click at [569, 155] on icon "delete" at bounding box center [567, 156] width 5 height 6
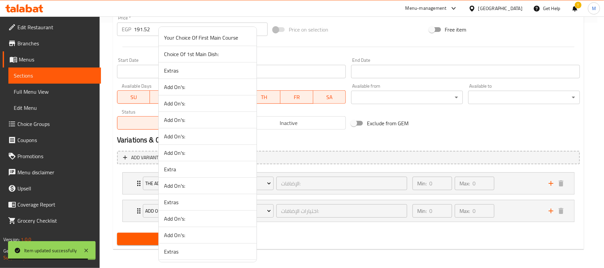
scroll to position [245, 0]
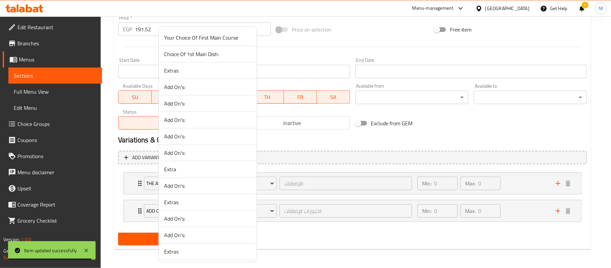
click at [131, 184] on div at bounding box center [305, 134] width 611 height 268
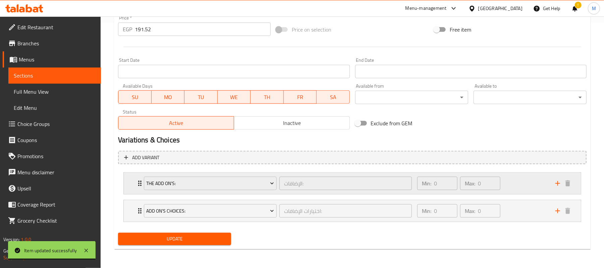
click at [131, 184] on div "The Add On's: الإضافات: ​ Min: 0 ​ Max: 0 ​" at bounding box center [352, 182] width 457 height 21
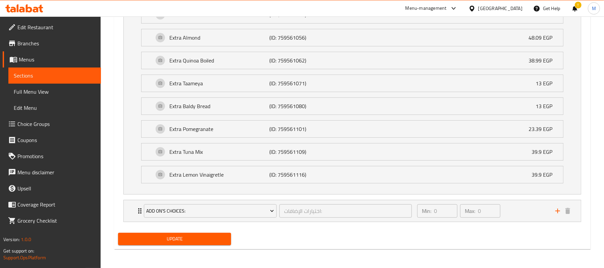
scroll to position [1686, 0]
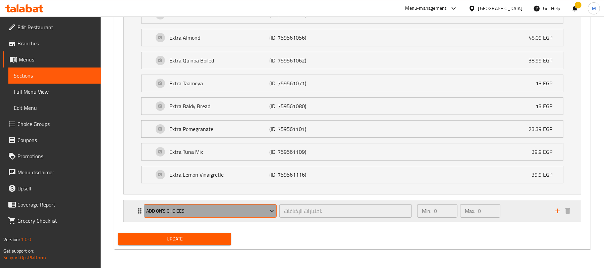
click at [164, 211] on span "Add On's Choices:" at bounding box center [211, 211] width 128 height 8
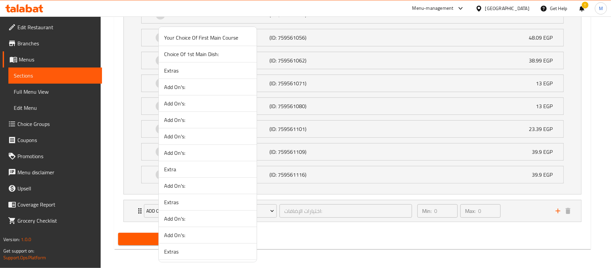
click at [185, 206] on span "Extras" at bounding box center [207, 202] width 87 height 8
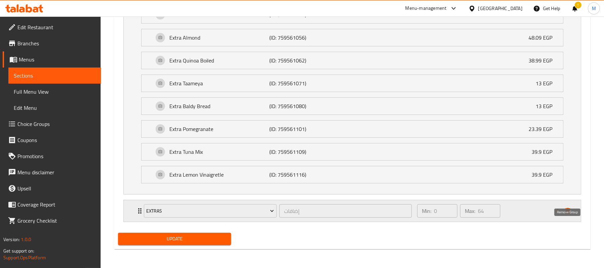
click at [569, 211] on icon "delete" at bounding box center [567, 211] width 5 height 6
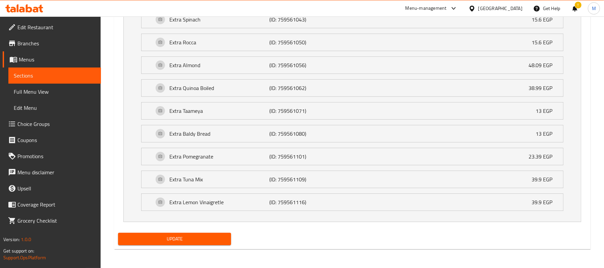
scroll to position [1659, 0]
click at [192, 237] on span "Update" at bounding box center [174, 238] width 102 height 8
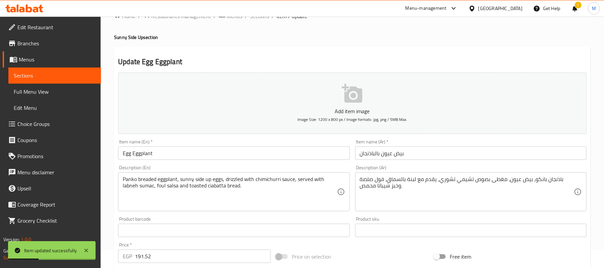
scroll to position [0, 0]
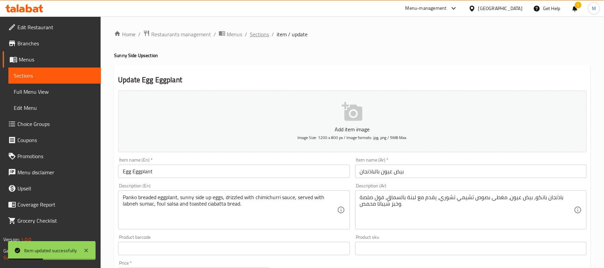
click at [257, 37] on span "Sections" at bounding box center [259, 34] width 19 height 8
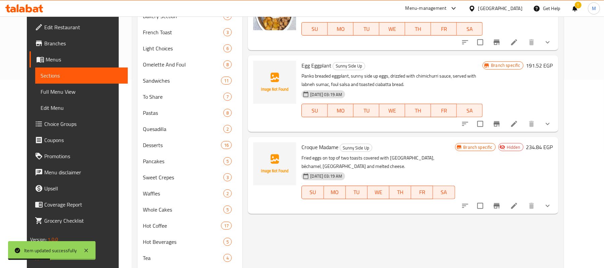
scroll to position [223, 0]
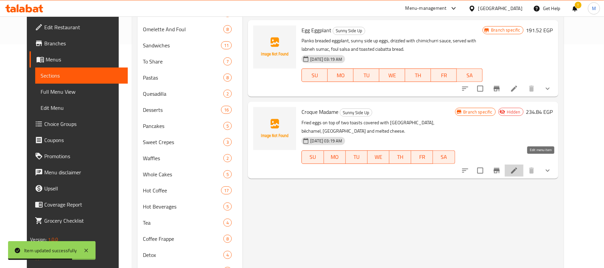
click at [518, 166] on icon at bounding box center [514, 170] width 8 height 8
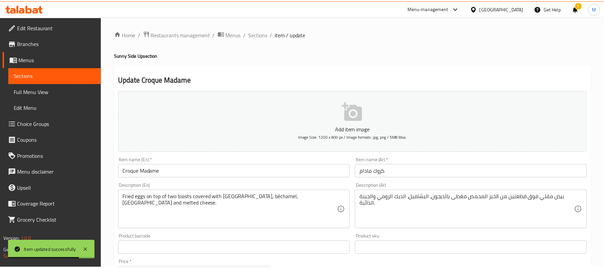
scroll to position [274, 0]
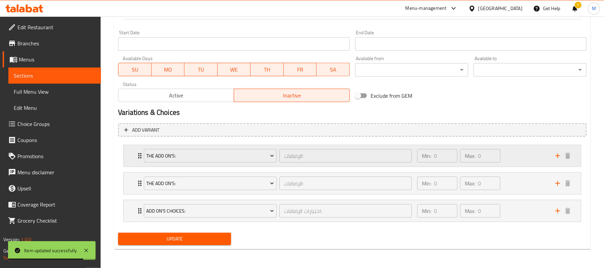
click at [130, 159] on div "The Add On's: الإضافات: ​ Min: 0 ​ Max: 0 ​" at bounding box center [352, 155] width 457 height 21
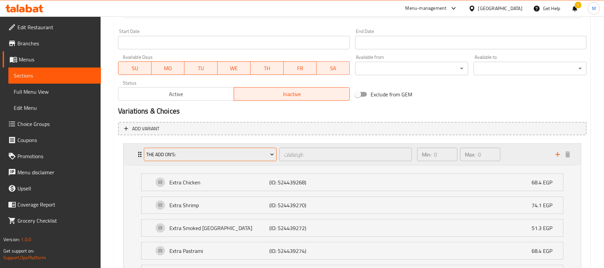
click at [253, 151] on span "The Add On's:" at bounding box center [211, 154] width 128 height 8
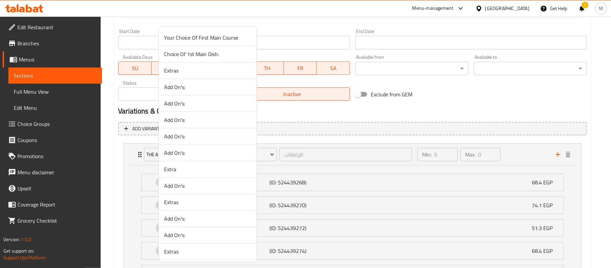
click at [217, 136] on span "Add On's:" at bounding box center [207, 136] width 87 height 8
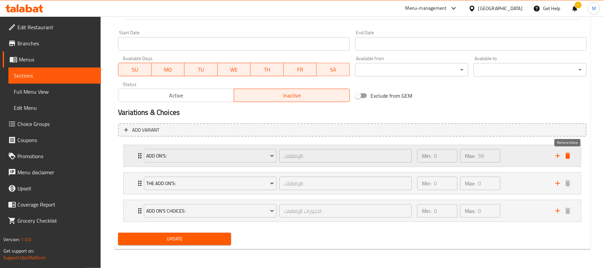
click at [571, 152] on icon "delete" at bounding box center [568, 156] width 8 height 8
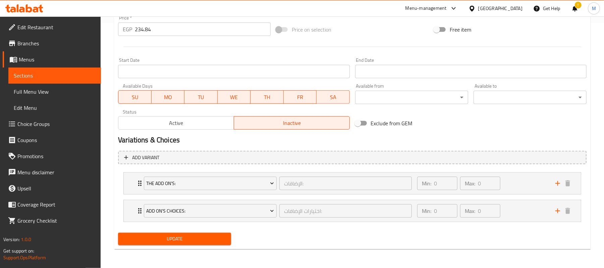
scroll to position [245, 0]
click at [132, 180] on div "The Add On's: الإضافات: ​ Min: 0 ​ Max: 0 ​" at bounding box center [352, 182] width 457 height 21
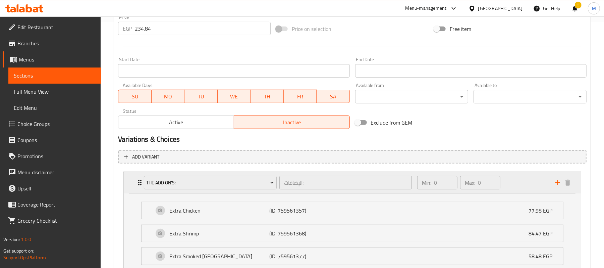
scroll to position [274, 0]
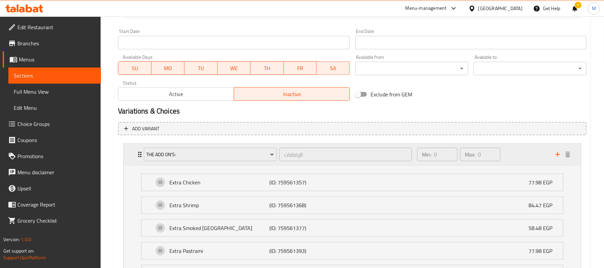
click at [131, 155] on div "The Add On's: الإضافات: ​ Min: 0 ​ Max: 0 ​" at bounding box center [352, 154] width 457 height 21
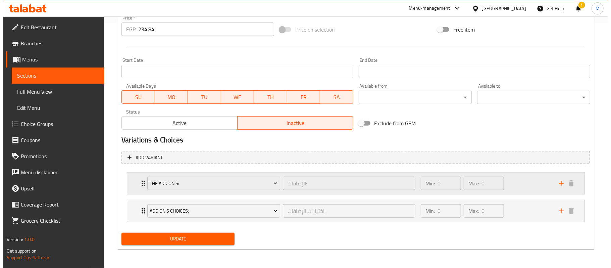
scroll to position [245, 0]
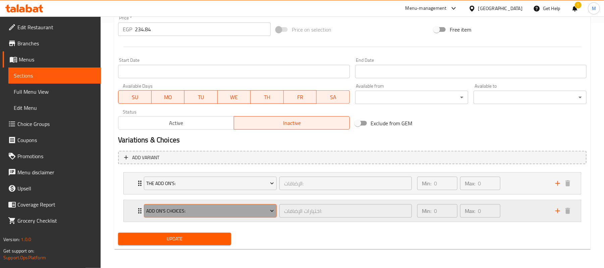
click at [173, 213] on span "Add On's Choices:" at bounding box center [211, 211] width 128 height 8
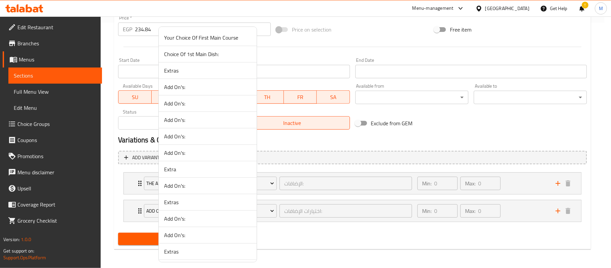
drag, startPoint x: 195, startPoint y: 72, endPoint x: 548, endPoint y: 233, distance: 387.7
click at [194, 72] on span "Extras" at bounding box center [207, 70] width 87 height 8
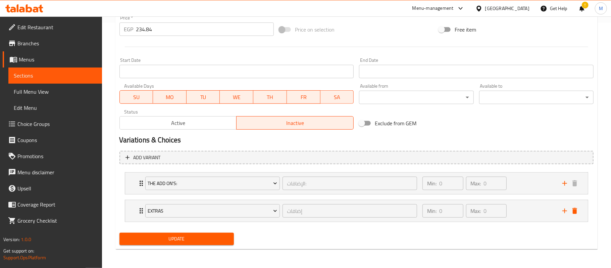
click at [572, 212] on icon "delete" at bounding box center [574, 211] width 5 height 6
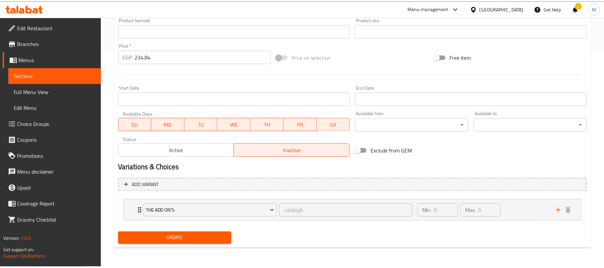
scroll to position [218, 0]
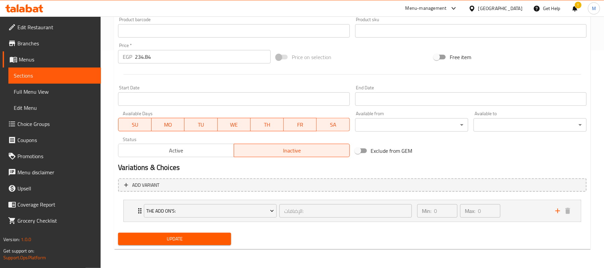
click at [224, 238] on span "Update" at bounding box center [174, 238] width 102 height 8
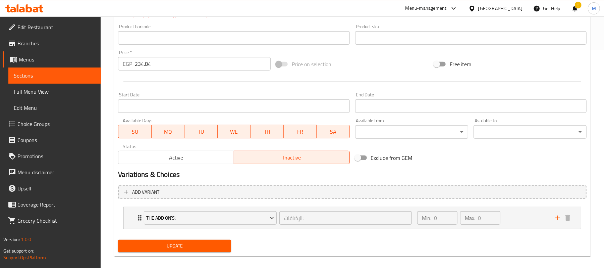
scroll to position [64, 0]
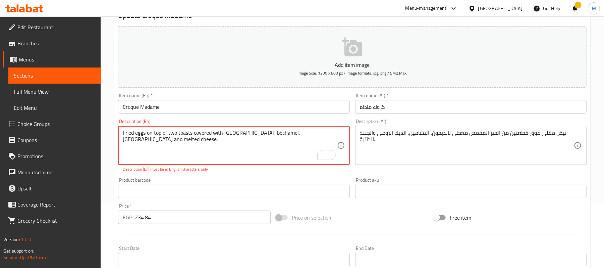
click at [242, 132] on textarea "Fried eggs on top of two toasts covered with [GEOGRAPHIC_DATA], béchamel, [GEOG…" at bounding box center [230, 145] width 214 height 32
click at [240, 133] on textarea "Fried eggs on top of two toasts covered with [GEOGRAPHIC_DATA], béchamel, [GEOG…" at bounding box center [230, 145] width 214 height 32
click at [243, 134] on textarea "Fried eggs on top of two toasts covered with [GEOGRAPHIC_DATA], béchamel, [GEOG…" at bounding box center [230, 145] width 214 height 32
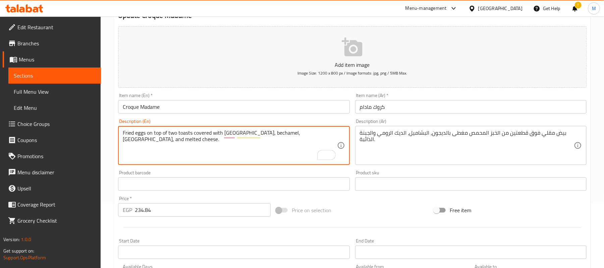
scroll to position [218, 0]
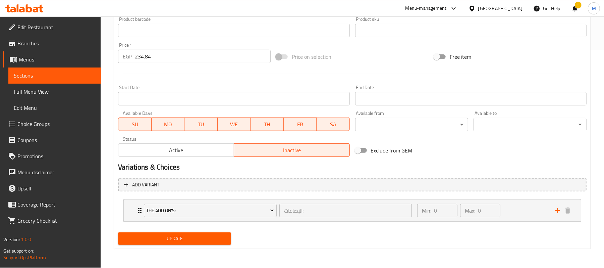
type textarea "Fried eggs on top of two toasts covered with [GEOGRAPHIC_DATA], bechamel, [GEOG…"
drag, startPoint x: 222, startPoint y: 239, endPoint x: 227, endPoint y: 244, distance: 7.4
click at [222, 239] on span "Update" at bounding box center [174, 238] width 102 height 8
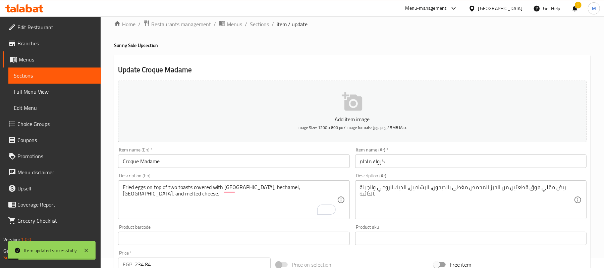
scroll to position [0, 0]
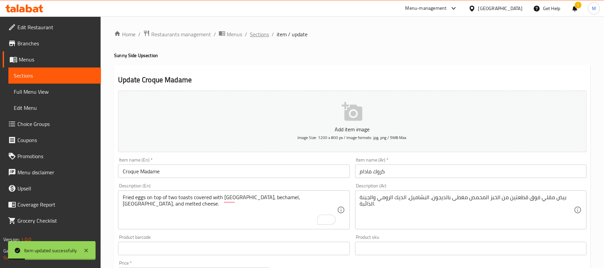
click at [265, 36] on span "Sections" at bounding box center [259, 34] width 19 height 8
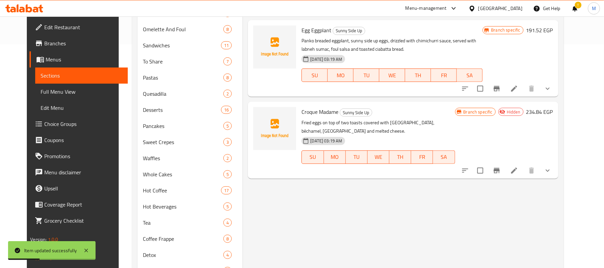
scroll to position [268, 0]
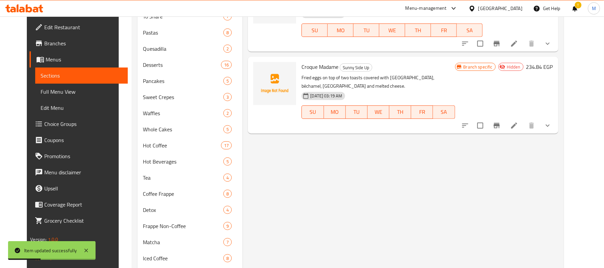
click at [500, 123] on icon "Branch-specific-item" at bounding box center [497, 125] width 6 height 5
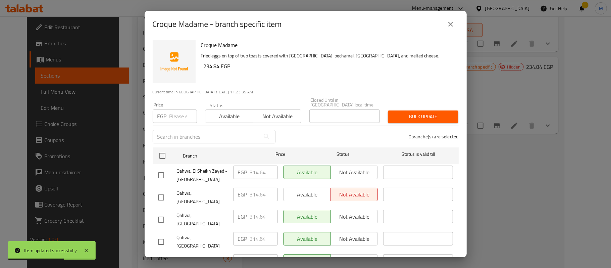
click at [446, 24] on icon "close" at bounding box center [450, 24] width 8 height 8
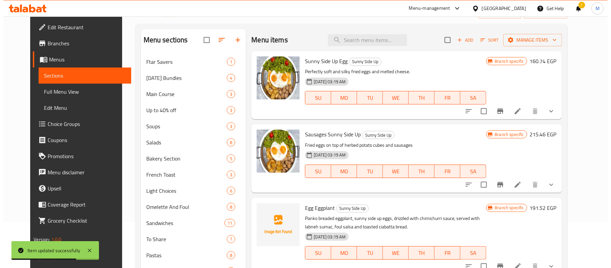
scroll to position [45, 0]
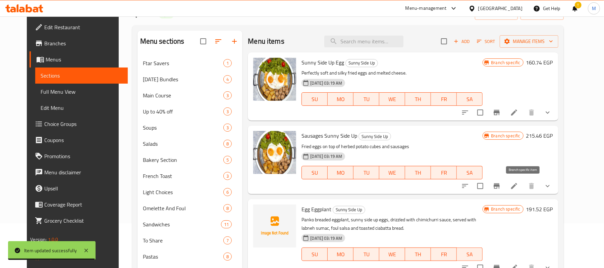
click at [501, 187] on icon "Branch-specific-item" at bounding box center [497, 186] width 8 height 8
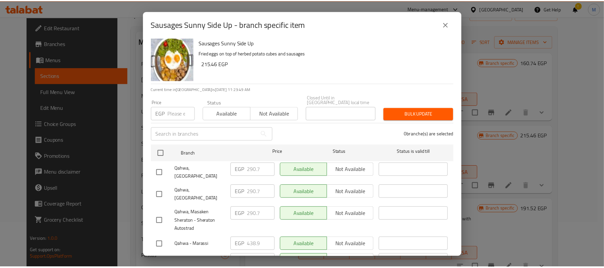
scroll to position [0, 0]
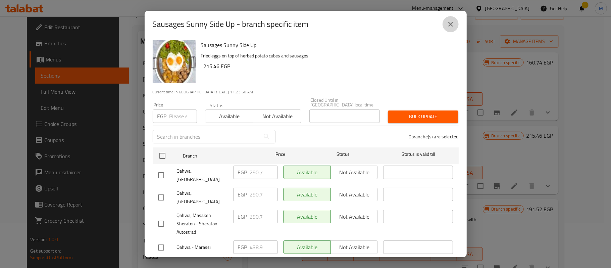
click at [444, 27] on button "close" at bounding box center [450, 24] width 16 height 16
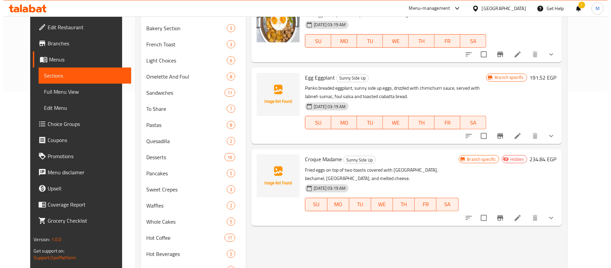
scroll to position [179, 0]
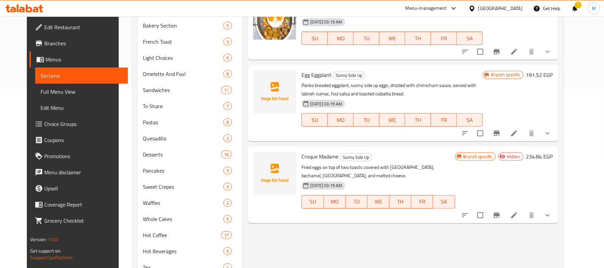
click at [501, 129] on icon "Branch-specific-item" at bounding box center [497, 133] width 8 height 8
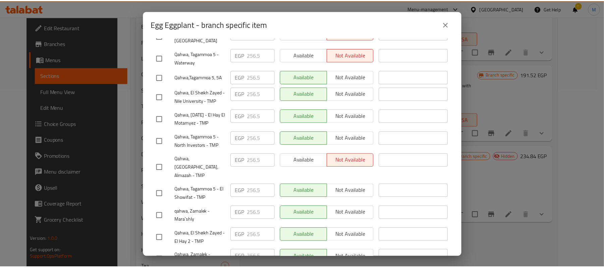
scroll to position [320, 0]
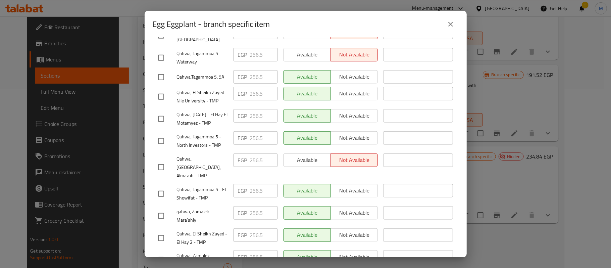
click at [443, 25] on button "close" at bounding box center [450, 24] width 16 height 16
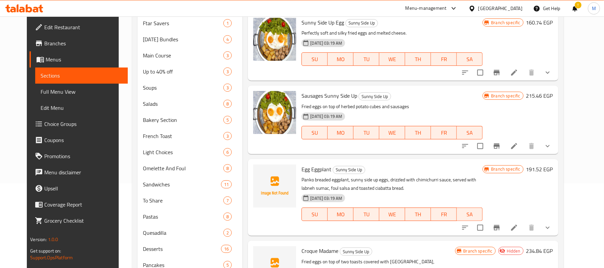
scroll to position [0, 0]
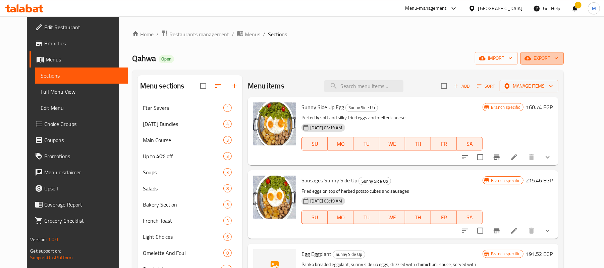
click at [558, 61] on span "export" at bounding box center [542, 58] width 33 height 8
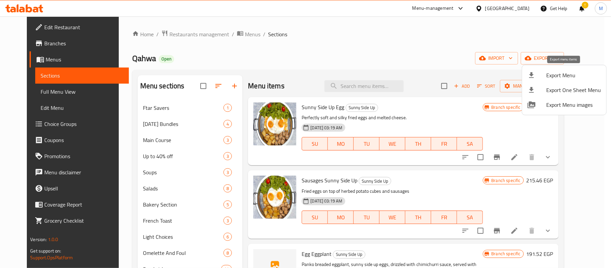
click at [552, 72] on span "Export Menu" at bounding box center [573, 75] width 55 height 8
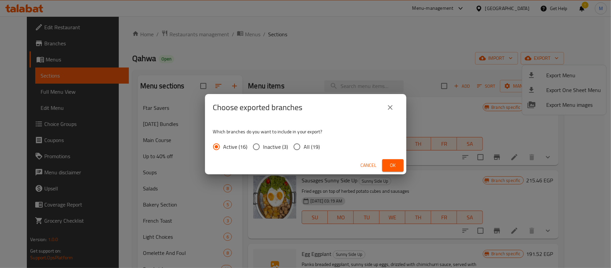
click at [298, 145] on input "All (19)" at bounding box center [297, 146] width 14 height 14
radio input "true"
click at [388, 168] on span "Ok" at bounding box center [392, 165] width 11 height 8
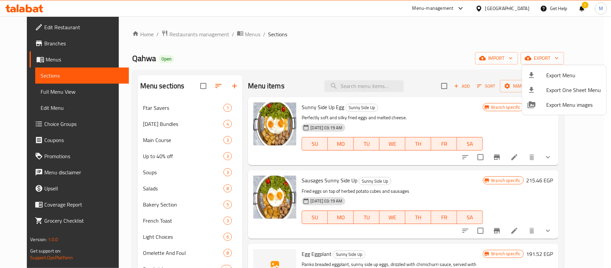
click at [351, 39] on div at bounding box center [305, 134] width 611 height 268
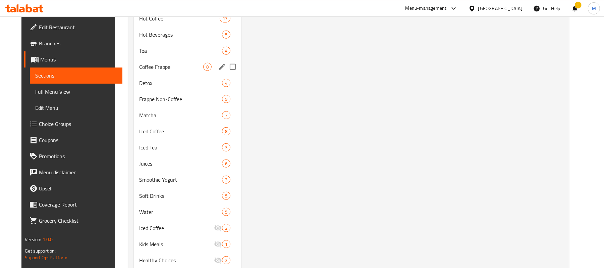
scroll to position [402, 0]
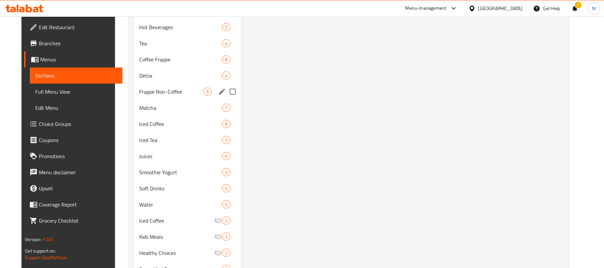
click at [162, 87] on div "Frappe Non-Coffee 9" at bounding box center [187, 91] width 107 height 16
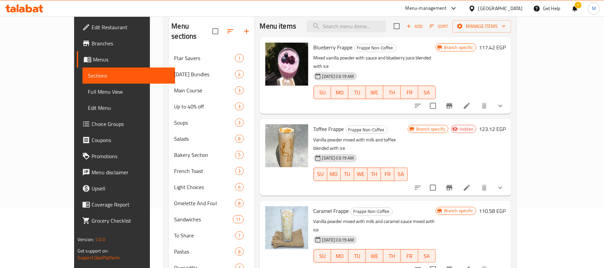
scroll to position [45, 0]
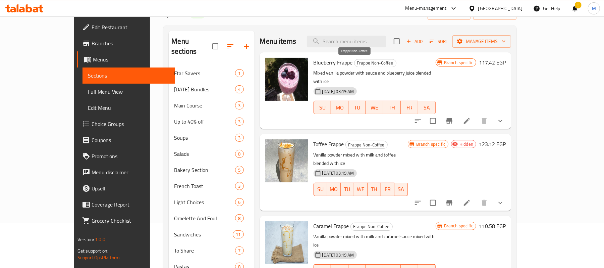
click at [354, 64] on span "Frappe Non-Coffee" at bounding box center [375, 63] width 42 height 8
copy span "Frappe Non-Coffee"
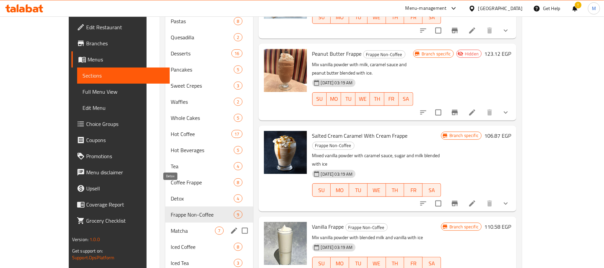
scroll to position [402, 0]
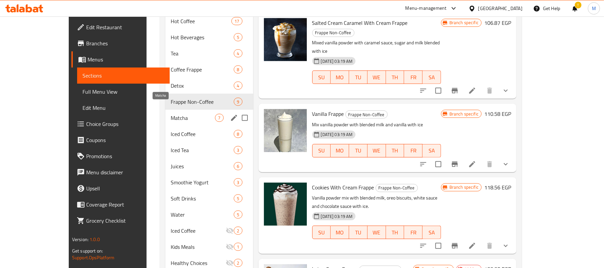
click at [171, 114] on span "Matcha" at bounding box center [193, 118] width 45 height 8
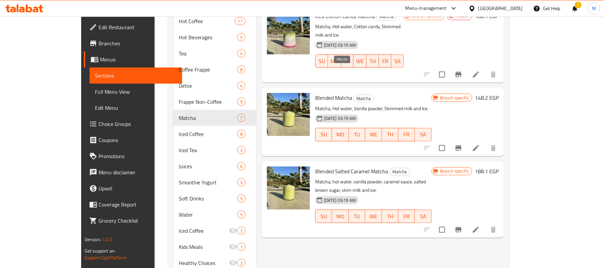
click at [354, 95] on span "Matcha" at bounding box center [364, 99] width 20 height 8
copy span "Matcha"
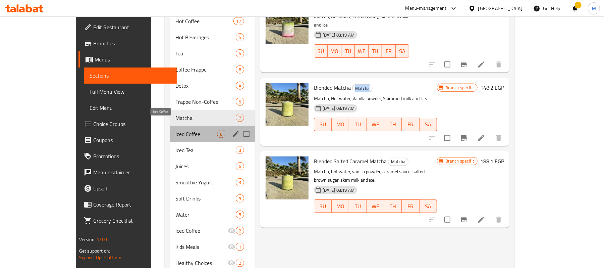
click at [175, 130] on span "Iced Coffee" at bounding box center [196, 134] width 42 height 8
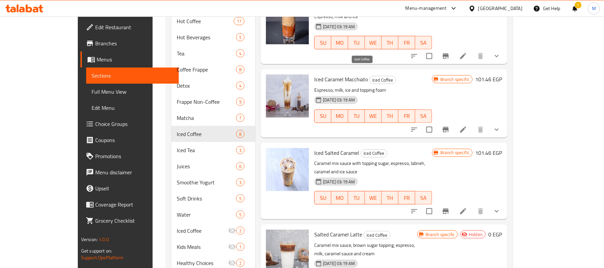
click at [369, 76] on span "Iced Coffee" at bounding box center [382, 80] width 26 height 8
copy span "Iced Coffee"
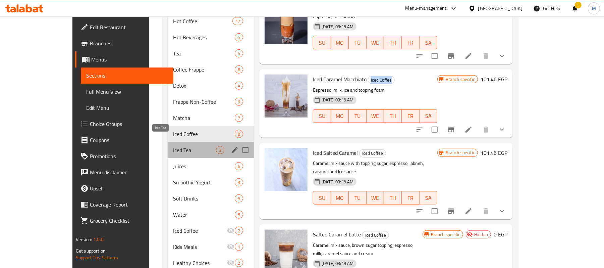
click at [173, 146] on span "Iced Tea" at bounding box center [194, 150] width 43 height 8
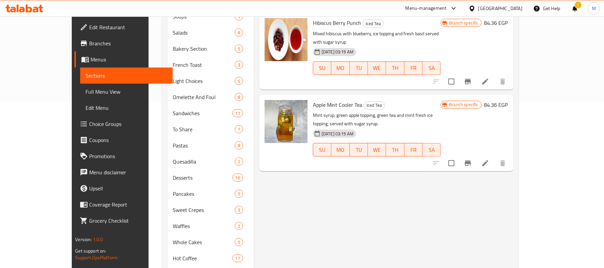
scroll to position [89, 0]
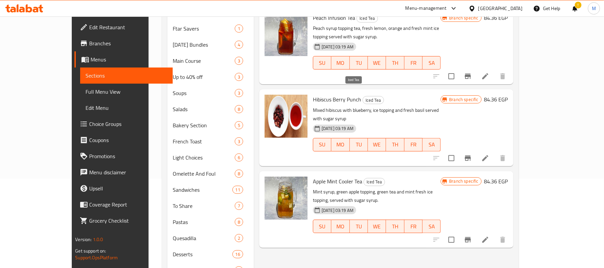
click at [363, 96] on span "Iced Tea" at bounding box center [373, 100] width 21 height 8
copy span "Iced Tea"
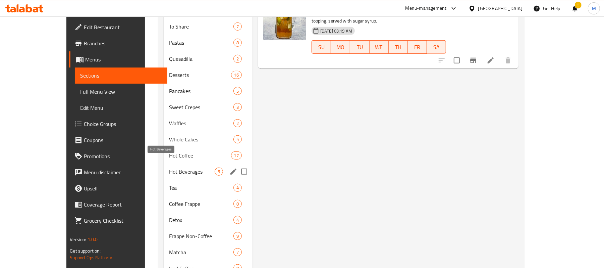
scroll to position [447, 0]
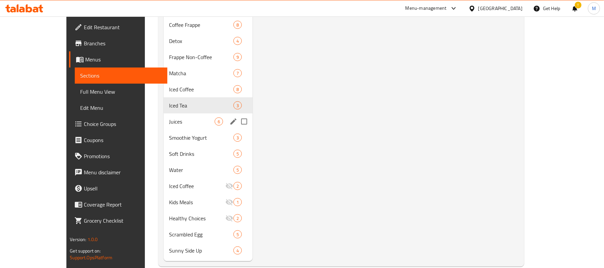
click at [164, 113] on div "Juices 6" at bounding box center [208, 121] width 89 height 16
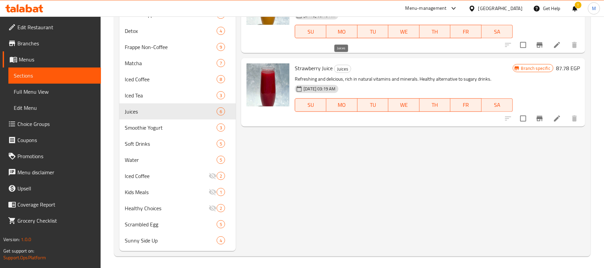
click at [346, 65] on span "Juices" at bounding box center [342, 69] width 16 height 8
click at [347, 65] on span "Juices" at bounding box center [342, 69] width 16 height 8
copy span "Juices"
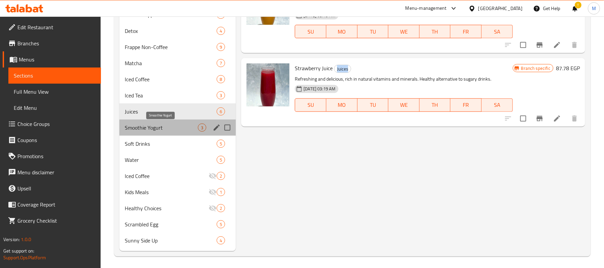
click at [175, 128] on span "Smoothie Yogurt" at bounding box center [161, 127] width 73 height 8
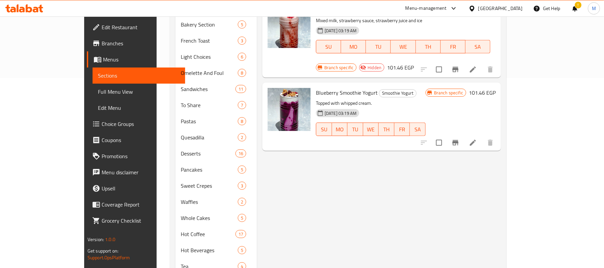
scroll to position [45, 0]
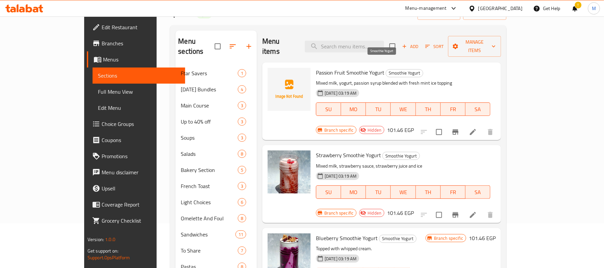
click at [386, 69] on span "Smoothie Yogurt" at bounding box center [404, 73] width 37 height 8
copy span "Smoothie Yogurt"
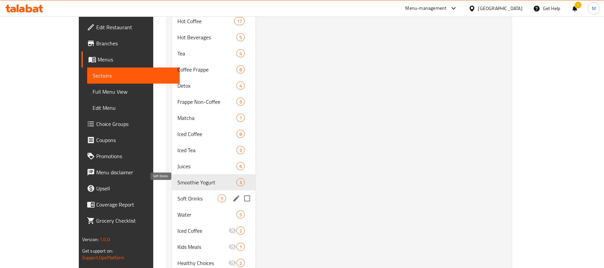
scroll to position [449, 0]
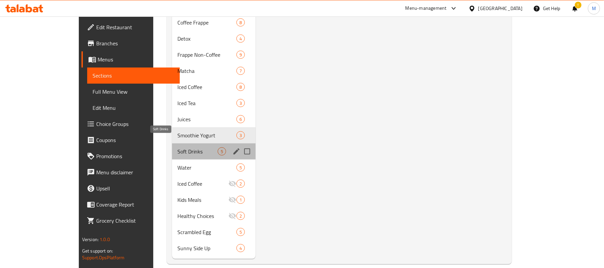
click at [177, 147] on span "Soft Drinks" at bounding box center [197, 151] width 40 height 8
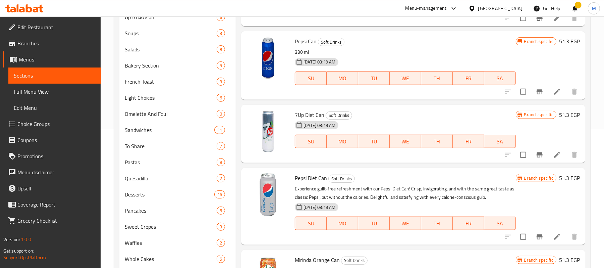
scroll to position [47, 0]
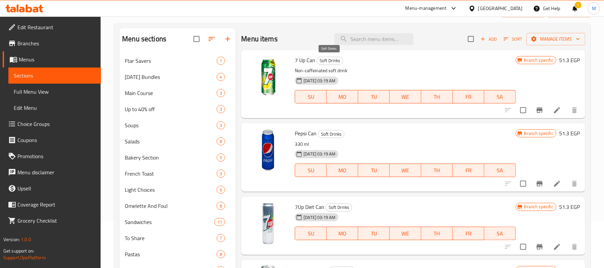
click at [333, 59] on span "Soft Drinks" at bounding box center [330, 61] width 26 height 8
copy span "Soft Drinks"
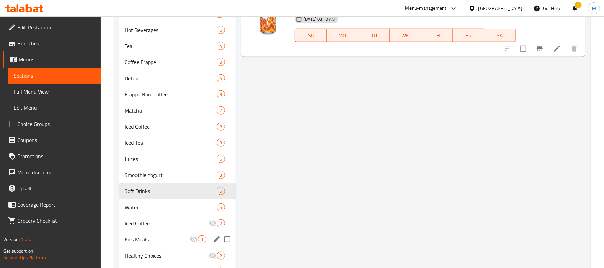
scroll to position [449, 0]
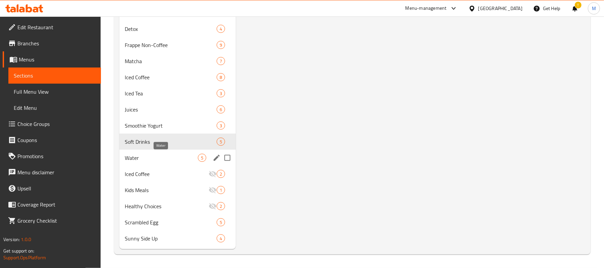
click at [151, 156] on span "Water" at bounding box center [161, 158] width 73 height 8
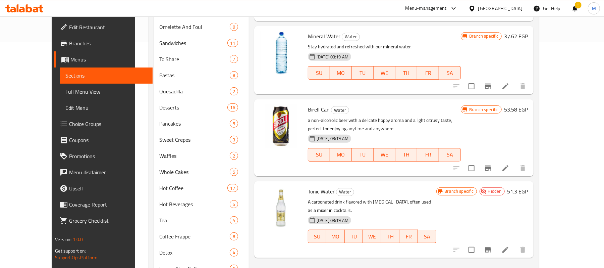
scroll to position [136, 0]
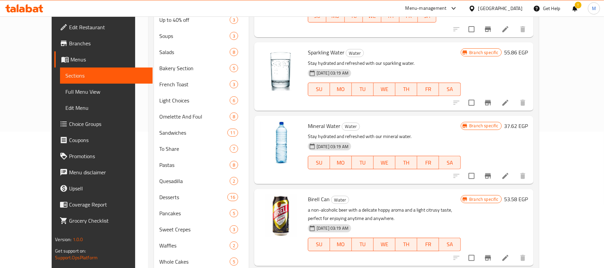
click at [346, 49] on span "Water" at bounding box center [354, 53] width 17 height 8
copy span "Water"
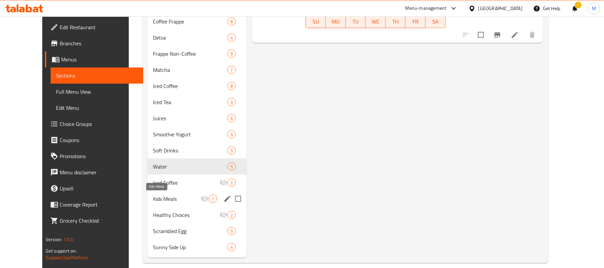
scroll to position [449, 0]
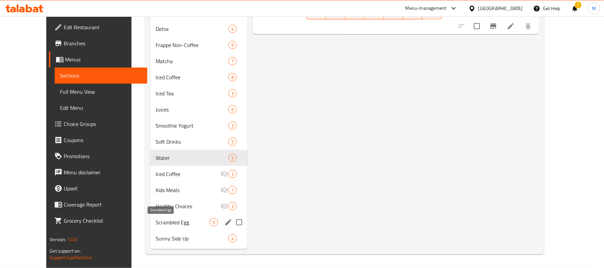
click at [156, 221] on span "Scrambled Egg" at bounding box center [183, 222] width 54 height 8
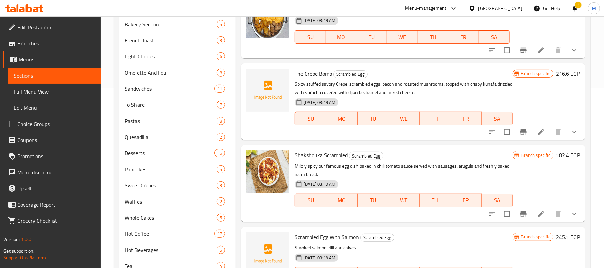
scroll to position [47, 0]
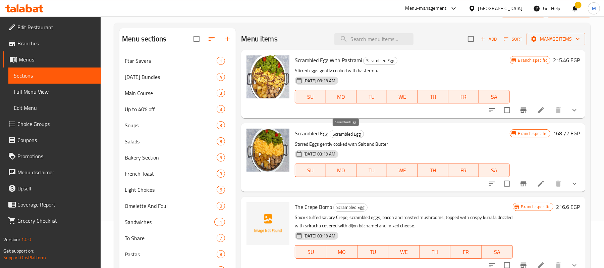
click at [353, 131] on span "Scrambled Egg" at bounding box center [347, 134] width 34 height 8
copy span "Scrambled Egg"
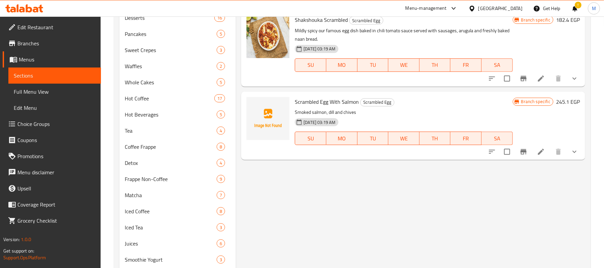
scroll to position [449, 0]
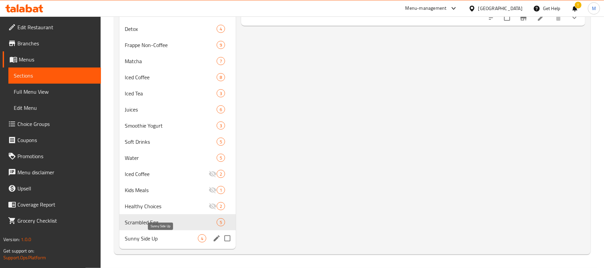
click at [135, 238] on span "Sunny Side Up" at bounding box center [161, 238] width 73 height 8
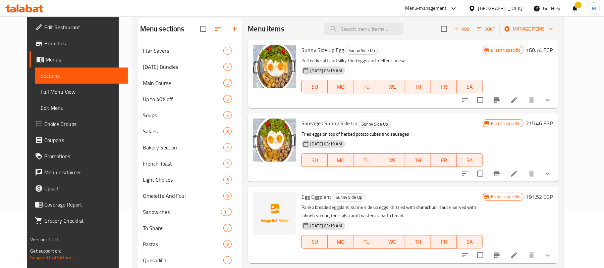
scroll to position [47, 0]
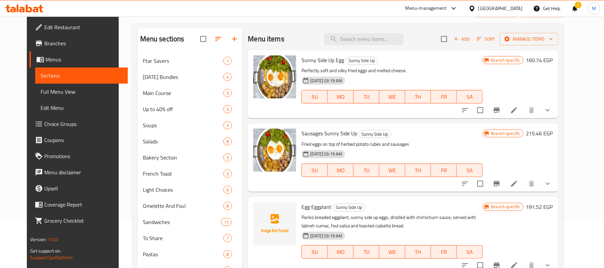
click at [373, 130] on span "Sunny Side Up" at bounding box center [375, 134] width 32 height 8
copy span "Sunny Side Up"
click at [359, 44] on input "search" at bounding box center [363, 39] width 79 height 12
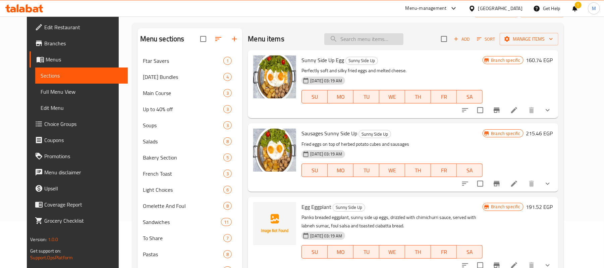
paste input "Espresso Macchiato English Breakfast Te"
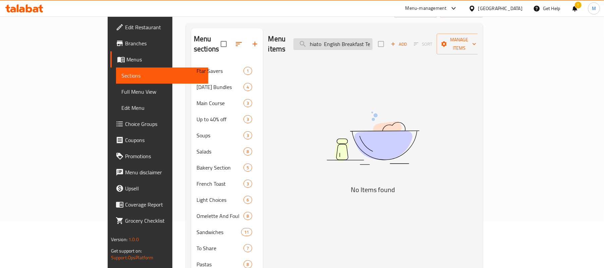
click at [373, 39] on input "Espresso Macchiato English Breakfast Te" at bounding box center [332, 44] width 79 height 12
click at [364, 38] on input "Espresso Macchiato English Breakfast Te" at bounding box center [332, 44] width 79 height 12
drag, startPoint x: 365, startPoint y: 39, endPoint x: 458, endPoint y: 39, distance: 92.2
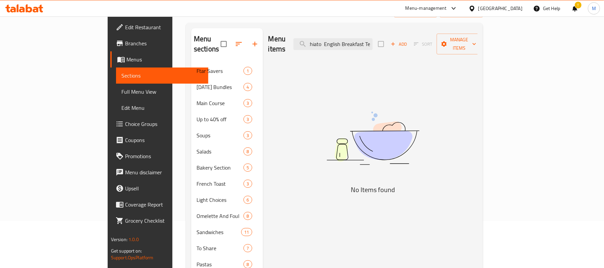
click at [458, 39] on div "Menu items Espresso Macchiato English Breakfast Te Add Sort Manage items" at bounding box center [373, 44] width 210 height 32
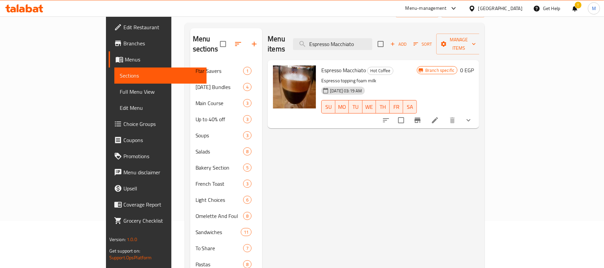
type input "Espresso Macchiato"
click at [472, 116] on icon "show more" at bounding box center [468, 120] width 8 height 8
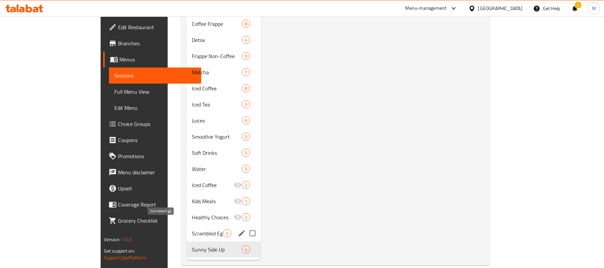
scroll to position [449, 0]
click at [186, 240] on div "Sunny Side Up 4" at bounding box center [223, 248] width 74 height 16
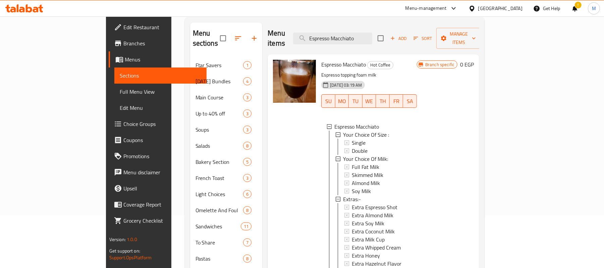
scroll to position [47, 0]
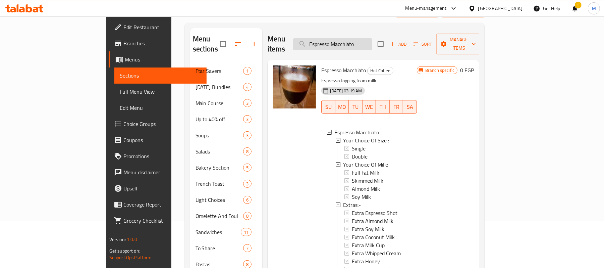
click at [372, 40] on input "Espresso Macchiato" at bounding box center [332, 44] width 79 height 12
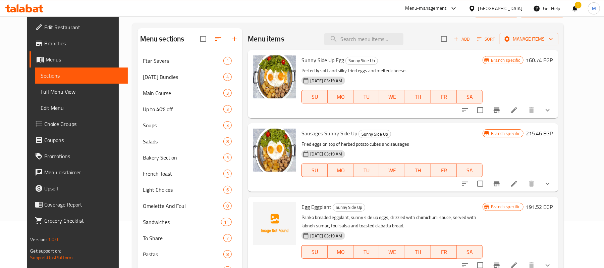
click at [552, 111] on icon "show more" at bounding box center [547, 110] width 8 height 8
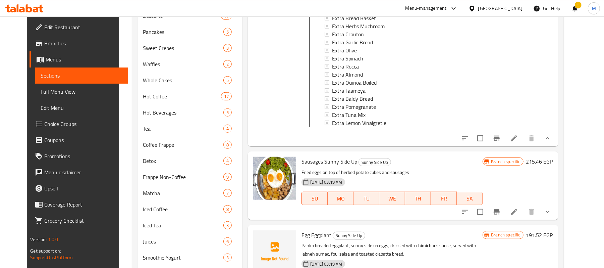
scroll to position [360, 0]
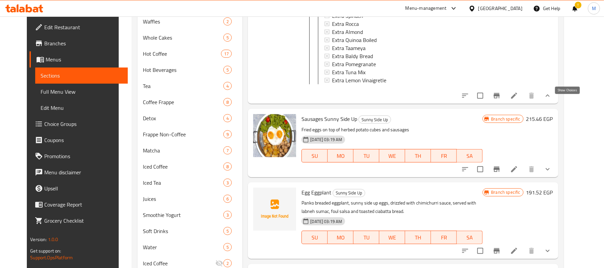
click at [552, 100] on icon "show more" at bounding box center [547, 96] width 8 height 8
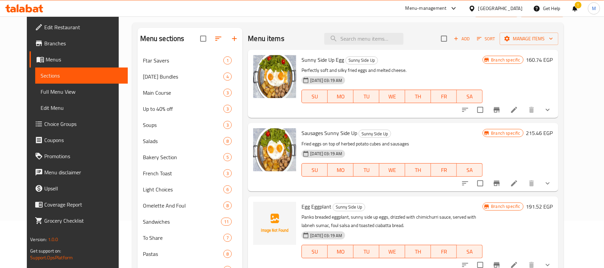
scroll to position [92, 0]
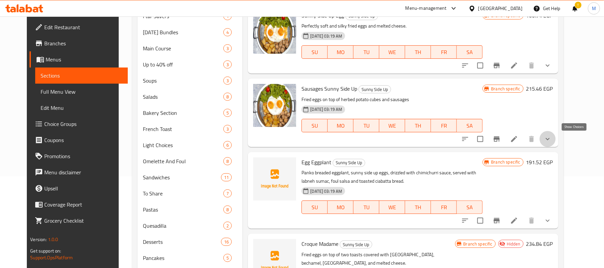
click at [552, 140] on icon "show more" at bounding box center [547, 139] width 8 height 8
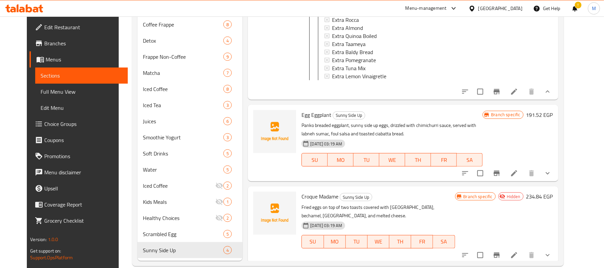
scroll to position [449, 0]
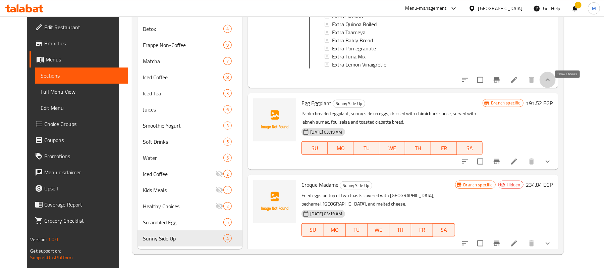
click at [552, 84] on icon "show more" at bounding box center [547, 80] width 8 height 8
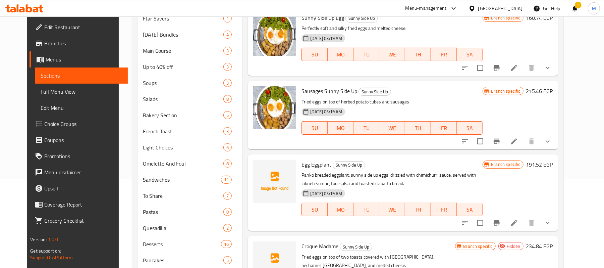
scroll to position [92, 0]
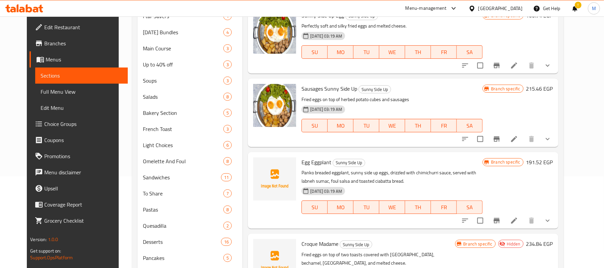
click at [552, 218] on icon "show more" at bounding box center [547, 220] width 8 height 8
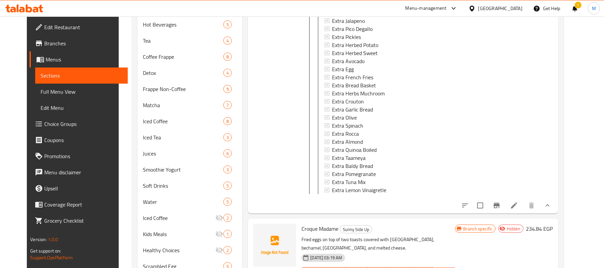
scroll to position [449, 0]
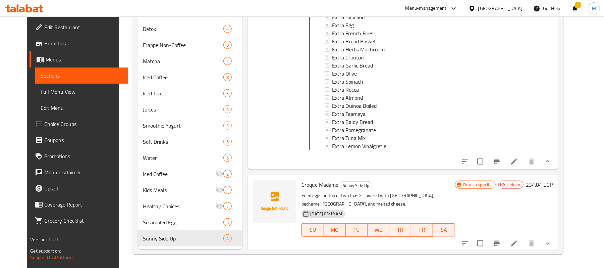
click at [552, 165] on icon "show more" at bounding box center [547, 161] width 8 height 8
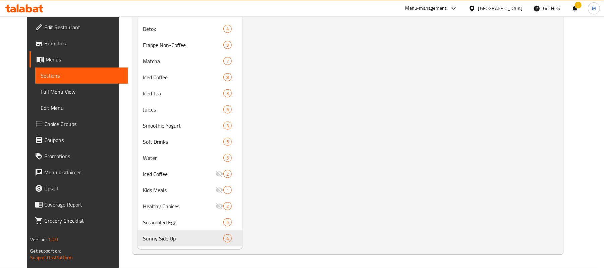
scroll to position [4, 0]
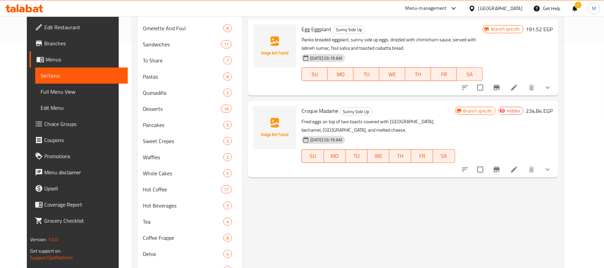
scroll to position [181, 0]
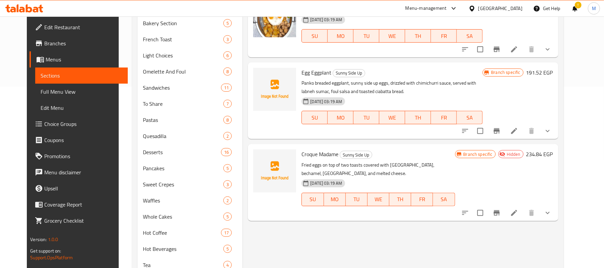
click at [556, 205] on button "show more" at bounding box center [547, 213] width 16 height 16
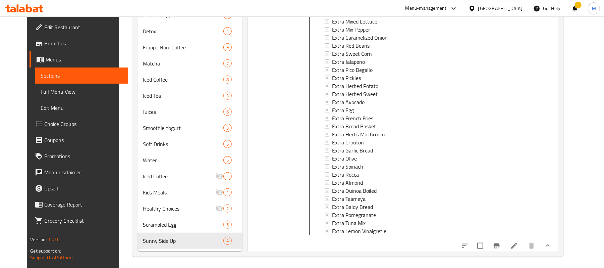
scroll to position [449, 0]
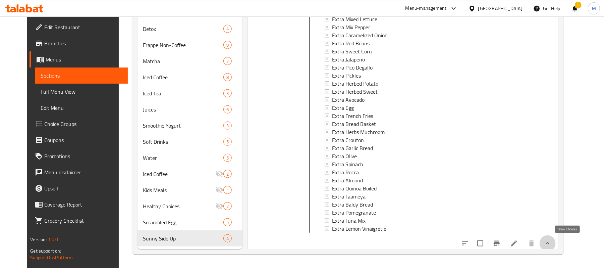
click at [552, 243] on icon "show more" at bounding box center [547, 243] width 8 height 8
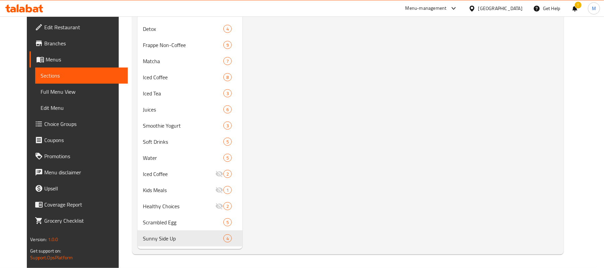
scroll to position [0, 0]
